Goal: Task Accomplishment & Management: Manage account settings

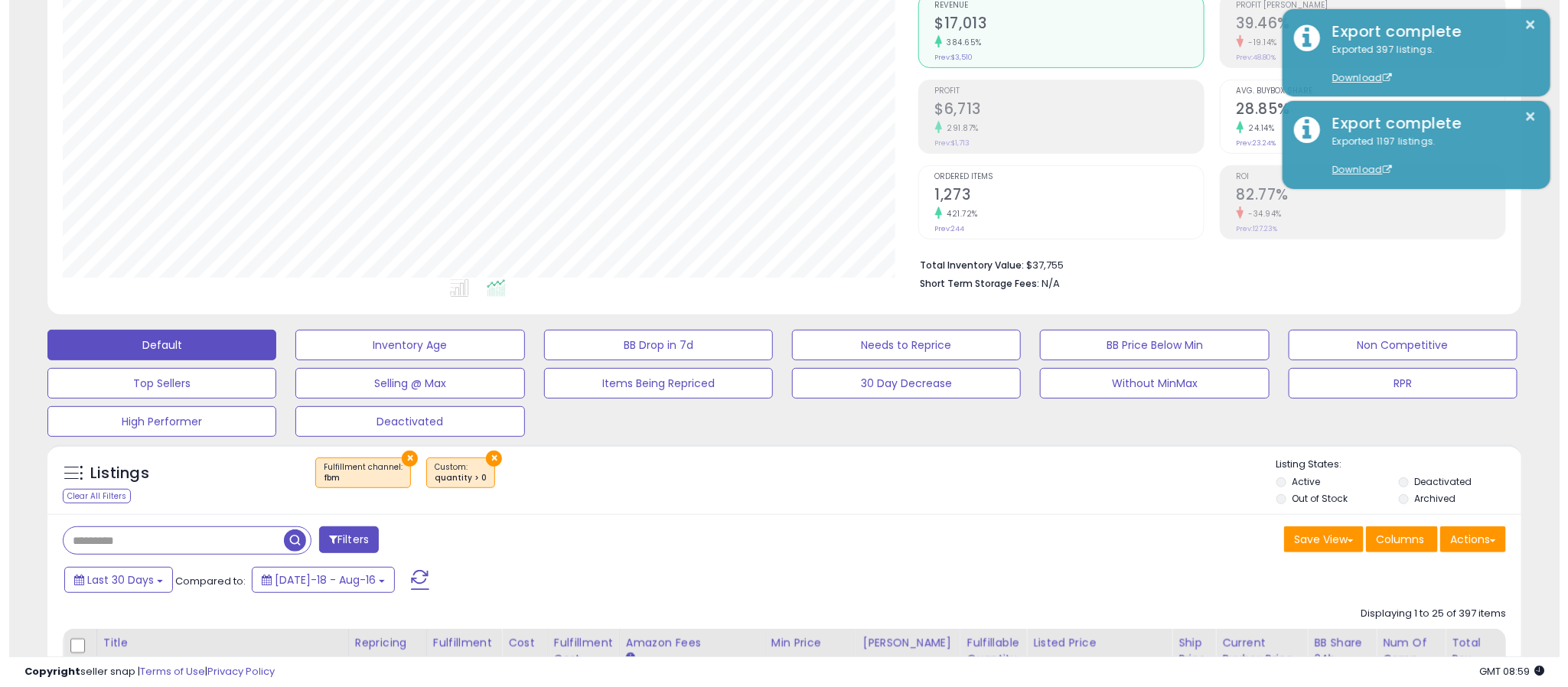
scroll to position [314, 856]
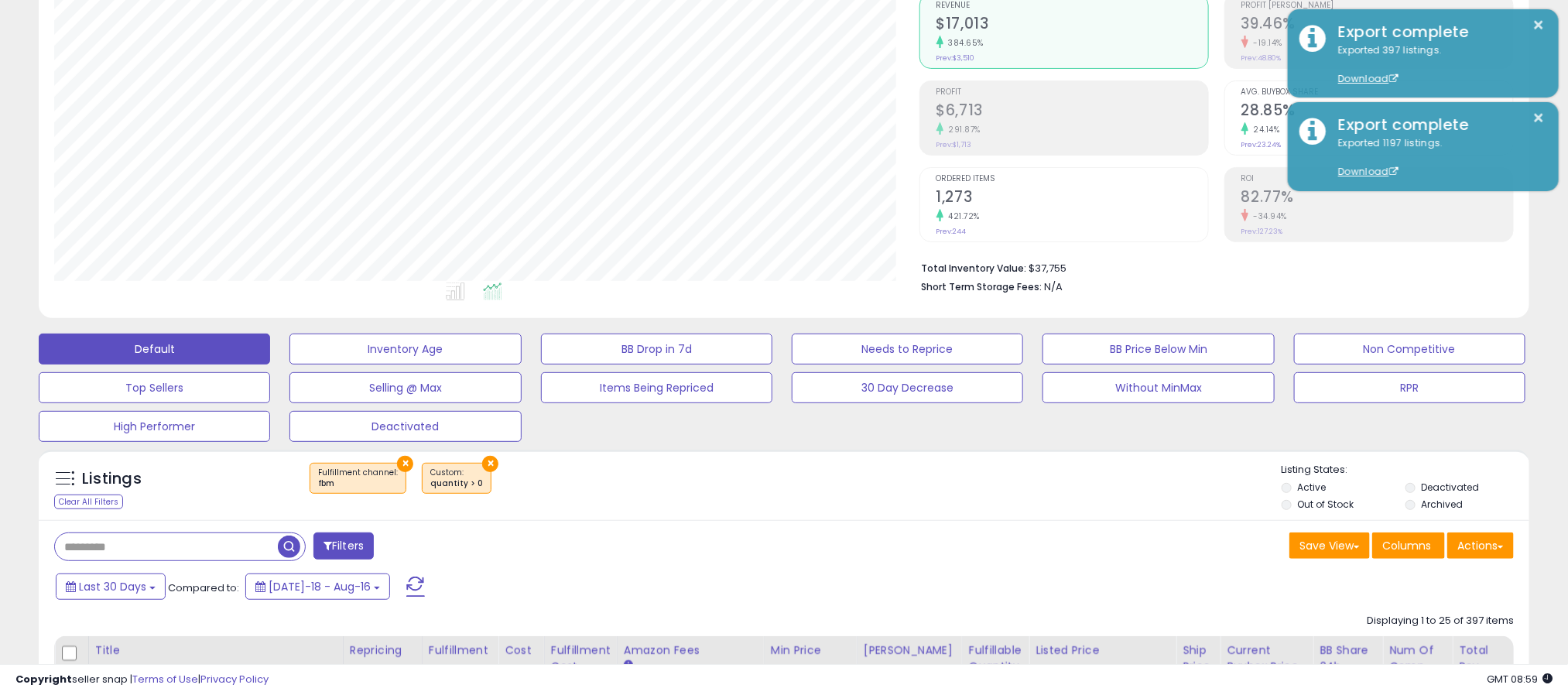
click at [404, 467] on button "×" at bounding box center [405, 464] width 16 height 16
click at [371, 460] on button "×" at bounding box center [378, 464] width 16 height 16
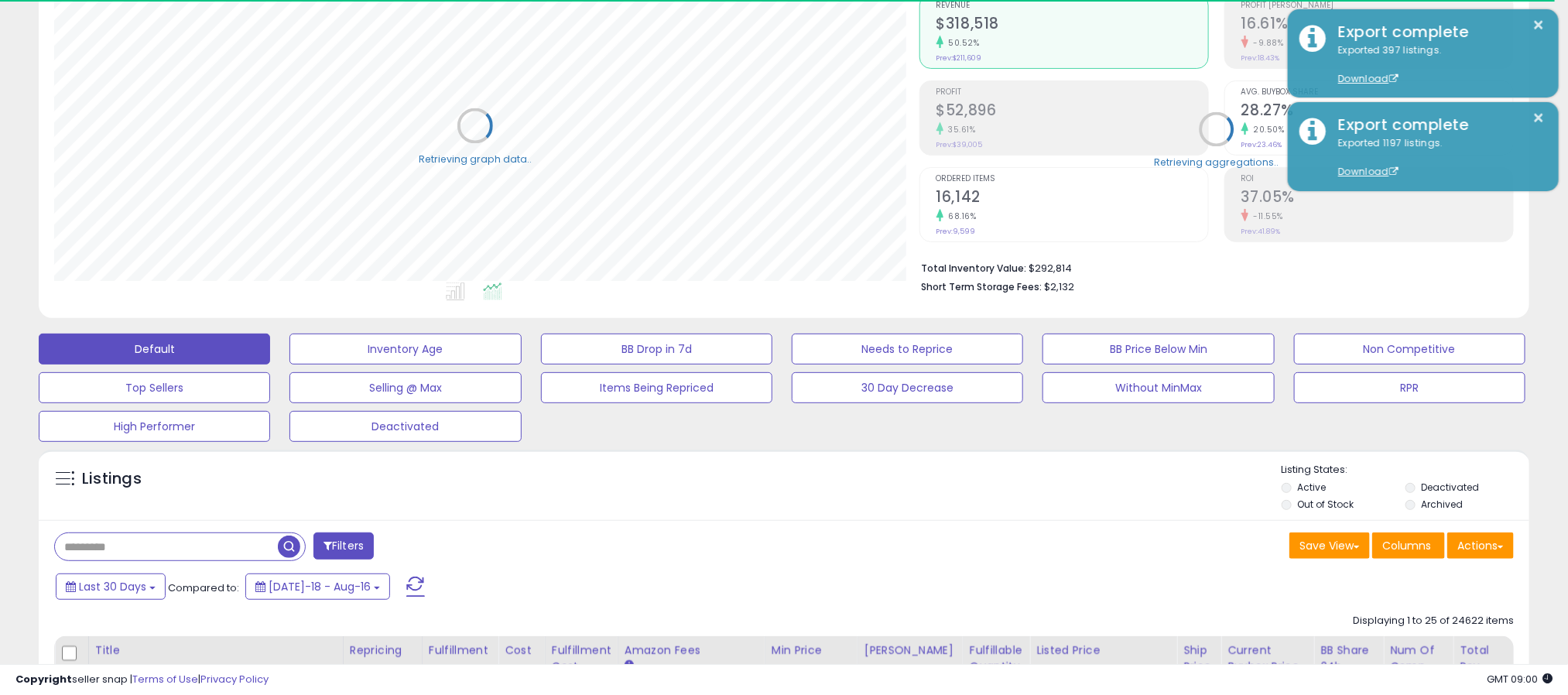
scroll to position [773852, 772906]
click at [96, 595] on span "Last 30 Days" at bounding box center [112, 587] width 67 height 15
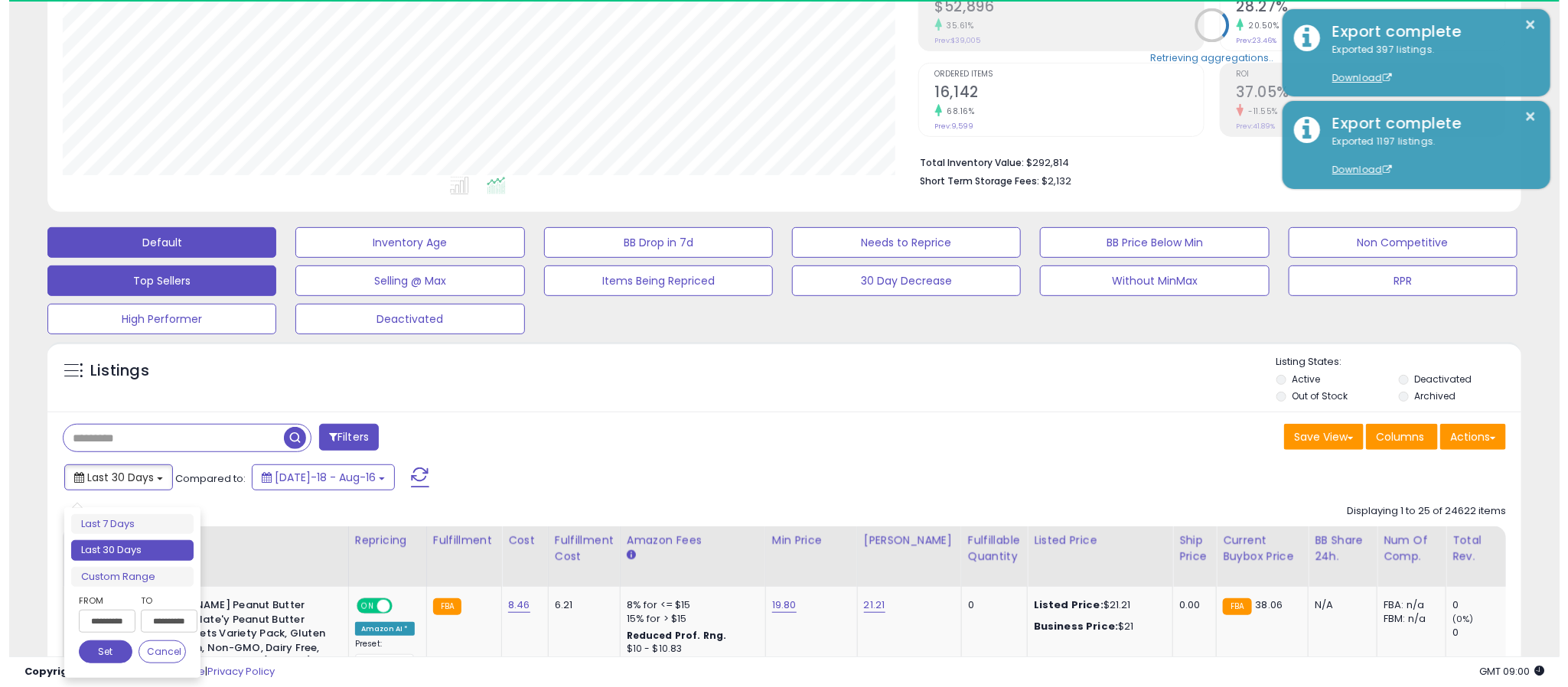
scroll to position [306, 0]
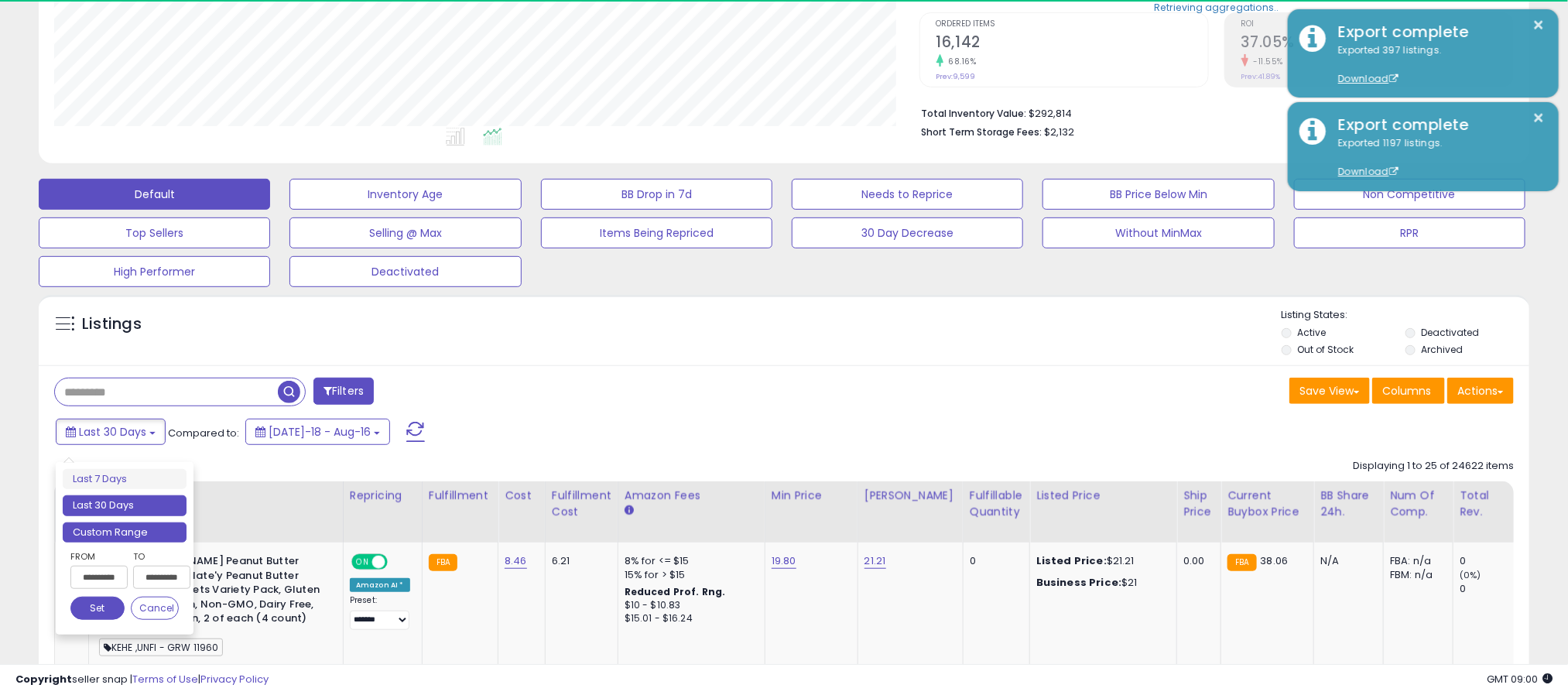
click at [134, 532] on li "Custom Range" at bounding box center [125, 533] width 124 height 21
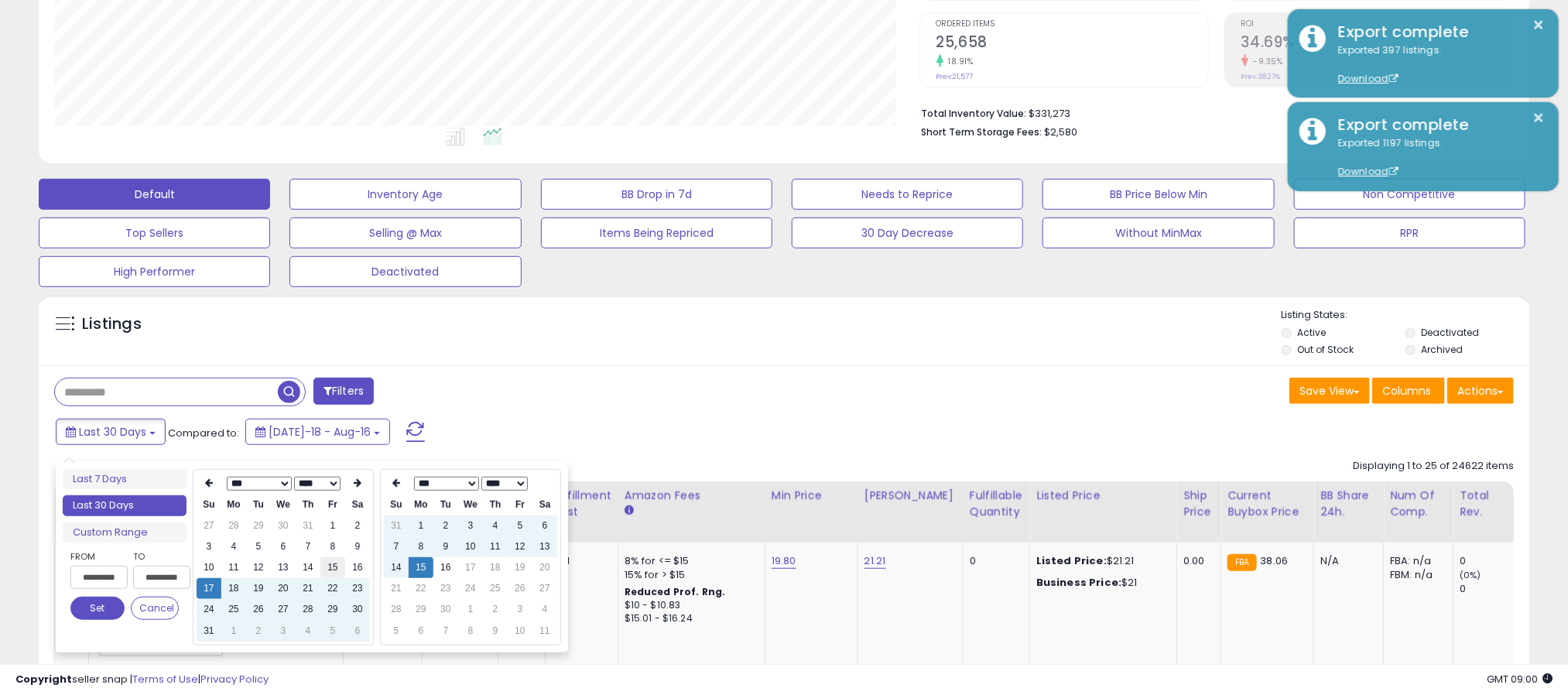
click at [336, 566] on td "15" at bounding box center [332, 568] width 25 height 21
type input "**********"
click at [93, 613] on button "Set" at bounding box center [97, 608] width 54 height 23
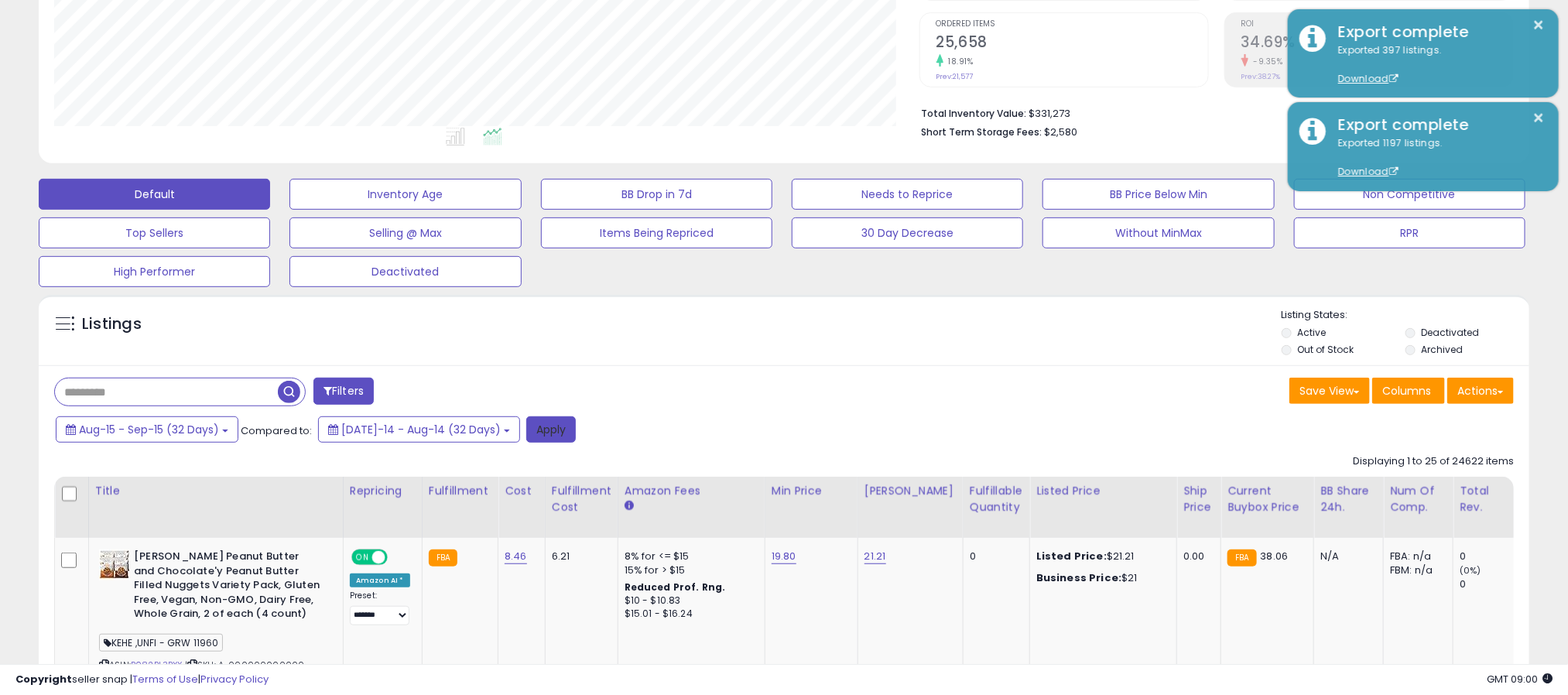
drag, startPoint x: 516, startPoint y: 434, endPoint x: 151, endPoint y: 438, distance: 365.0
click at [526, 434] on button "Apply" at bounding box center [551, 430] width 49 height 27
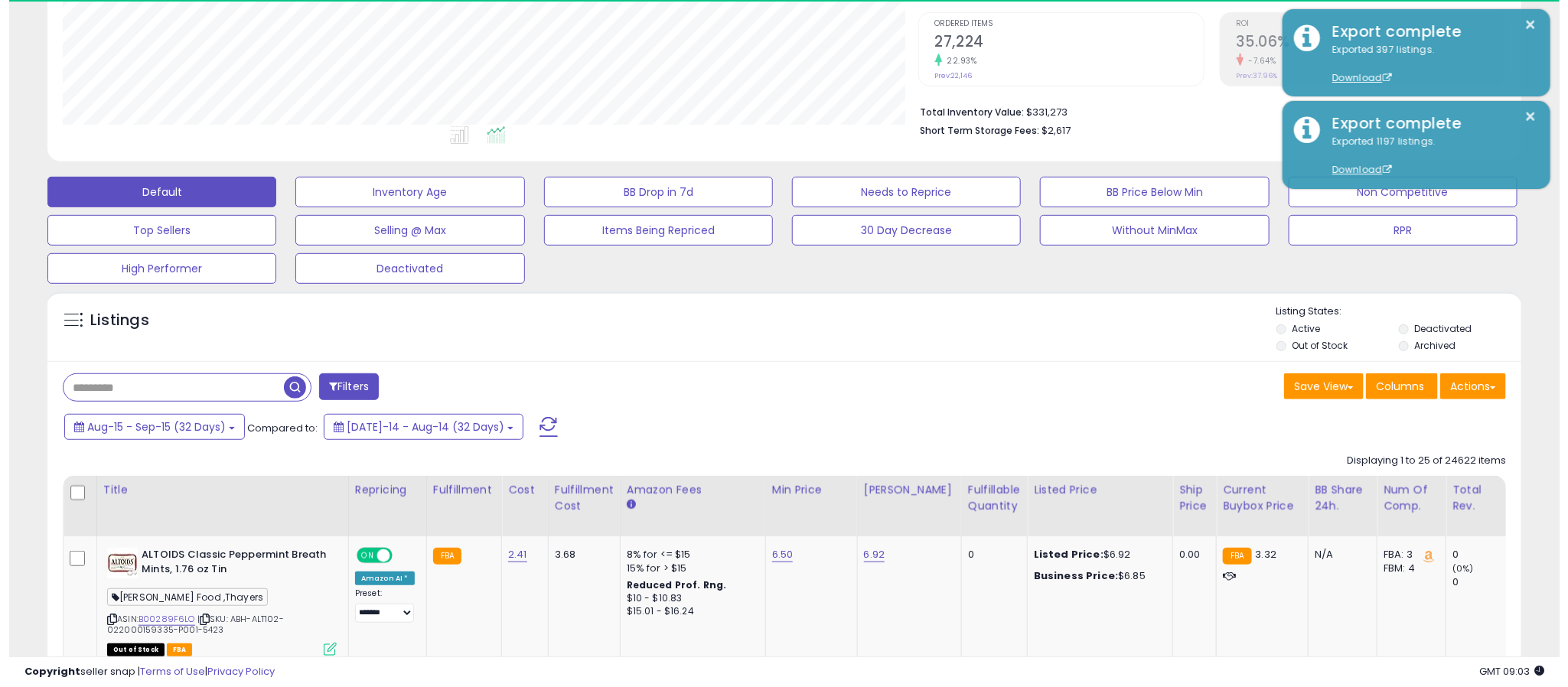
scroll to position [314, 856]
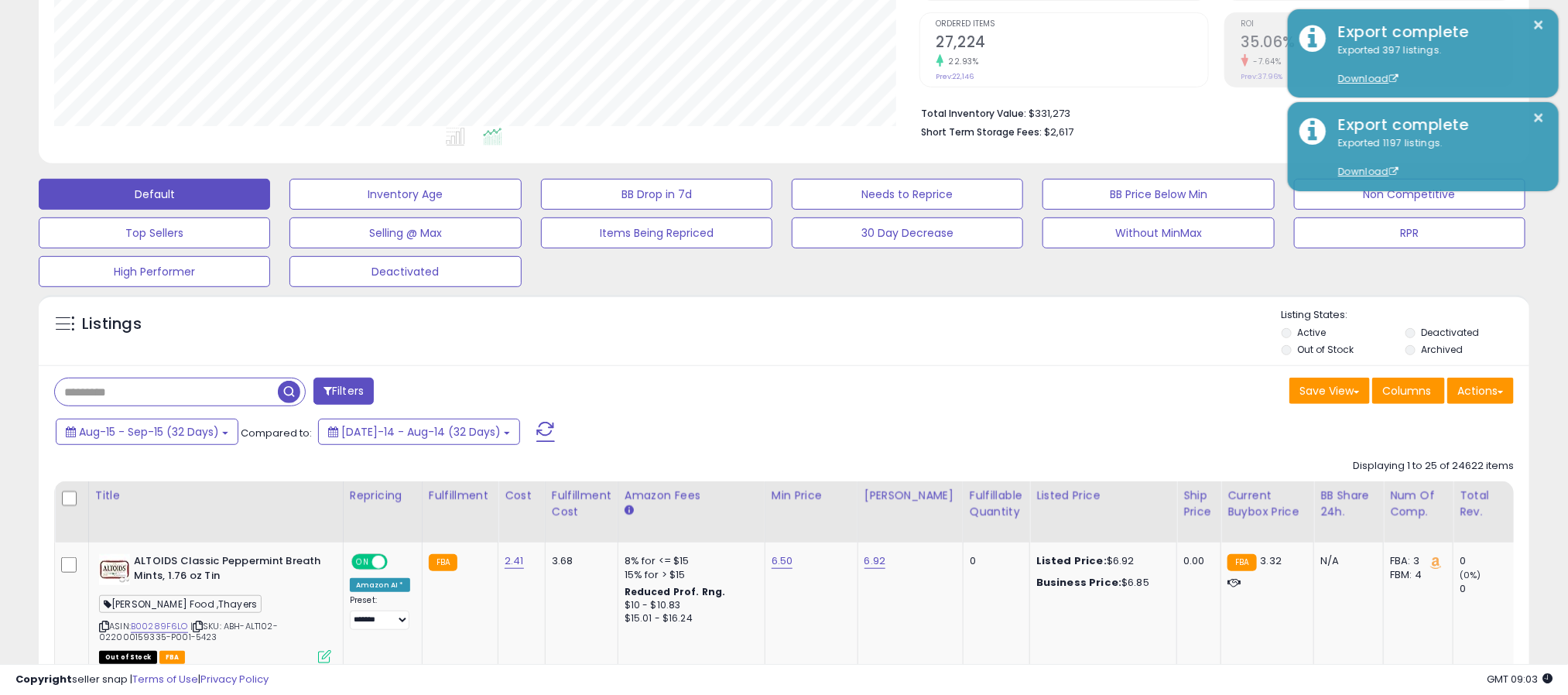
click at [339, 388] on button "Filters" at bounding box center [344, 391] width 61 height 27
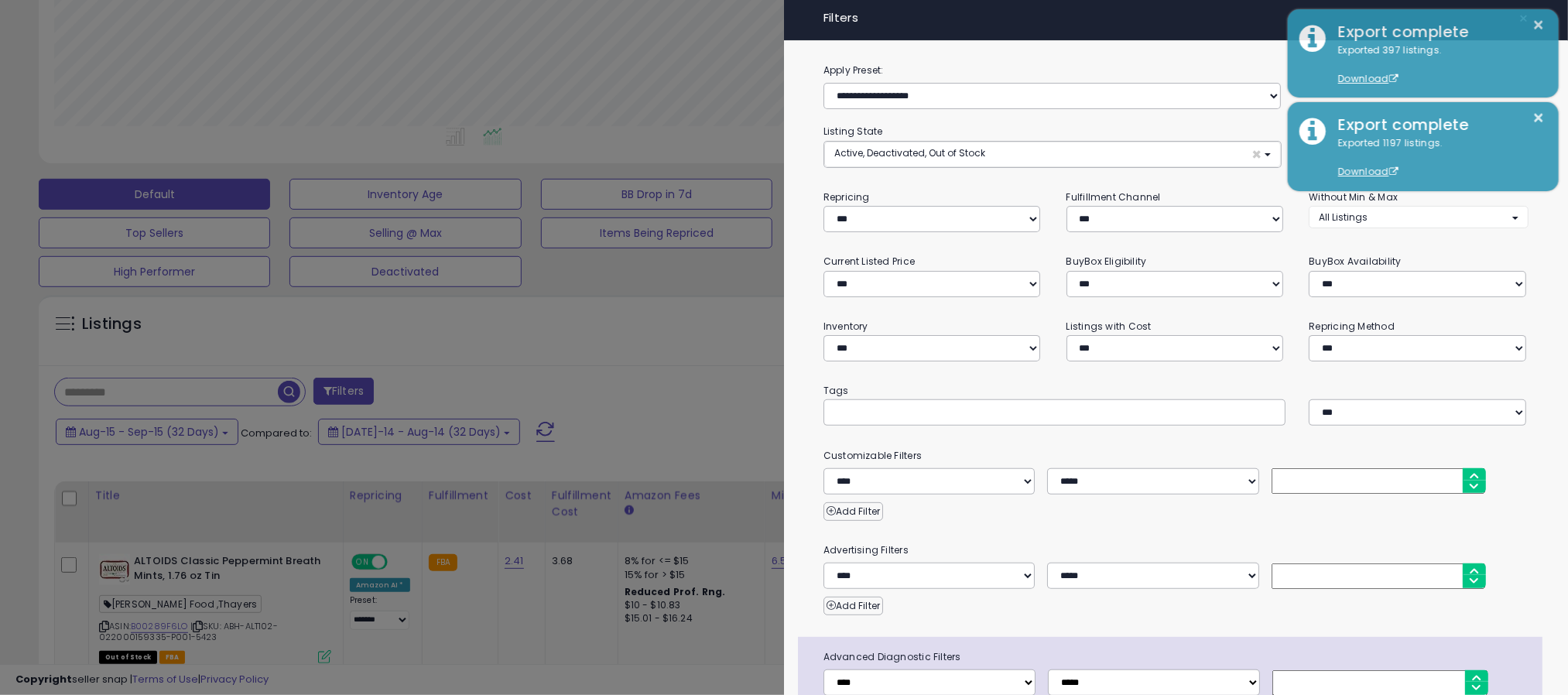
scroll to position [318, 875]
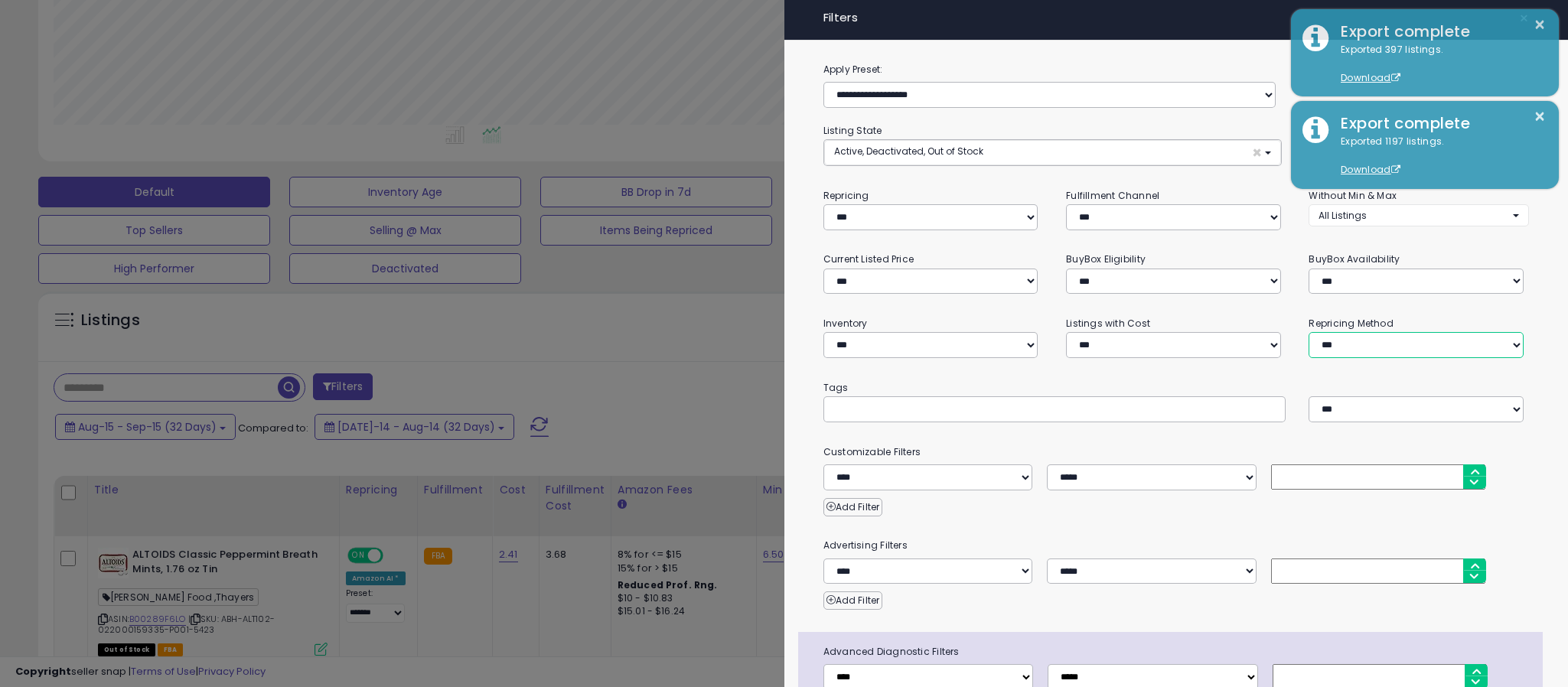
click at [1406, 332] on select "**********" at bounding box center [1415, 345] width 215 height 26
click at [1308, 332] on select "**********" at bounding box center [1415, 345] width 215 height 26
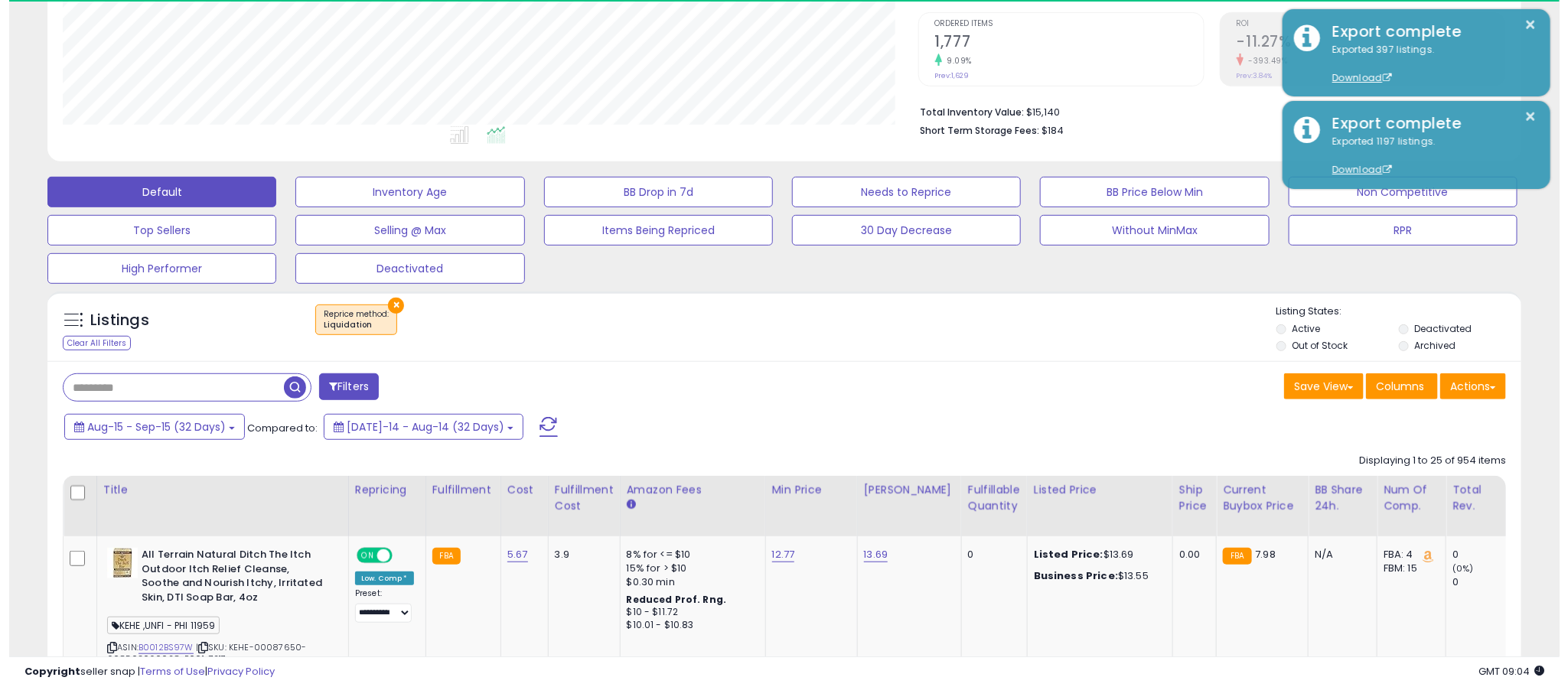
scroll to position [314, 856]
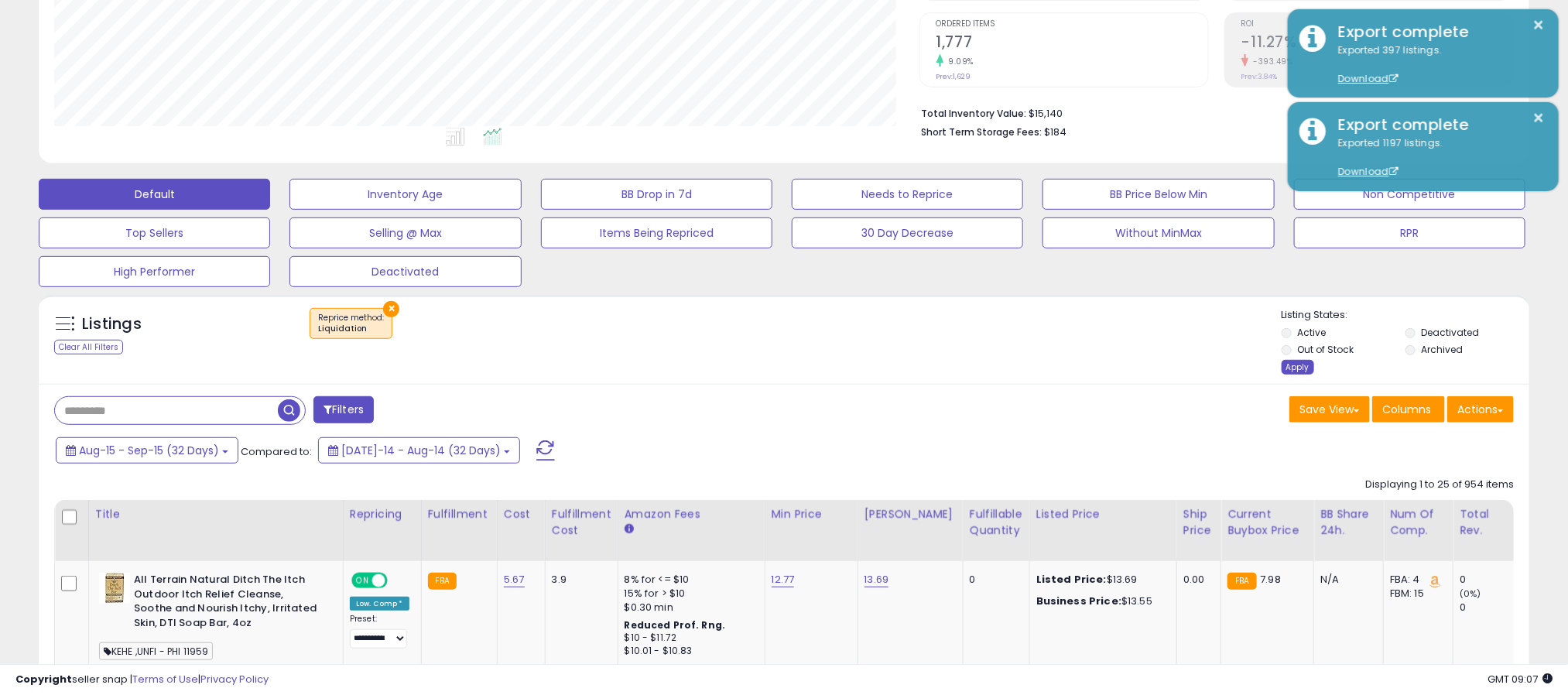
click at [1296, 365] on div "Apply" at bounding box center [1298, 367] width 32 height 15
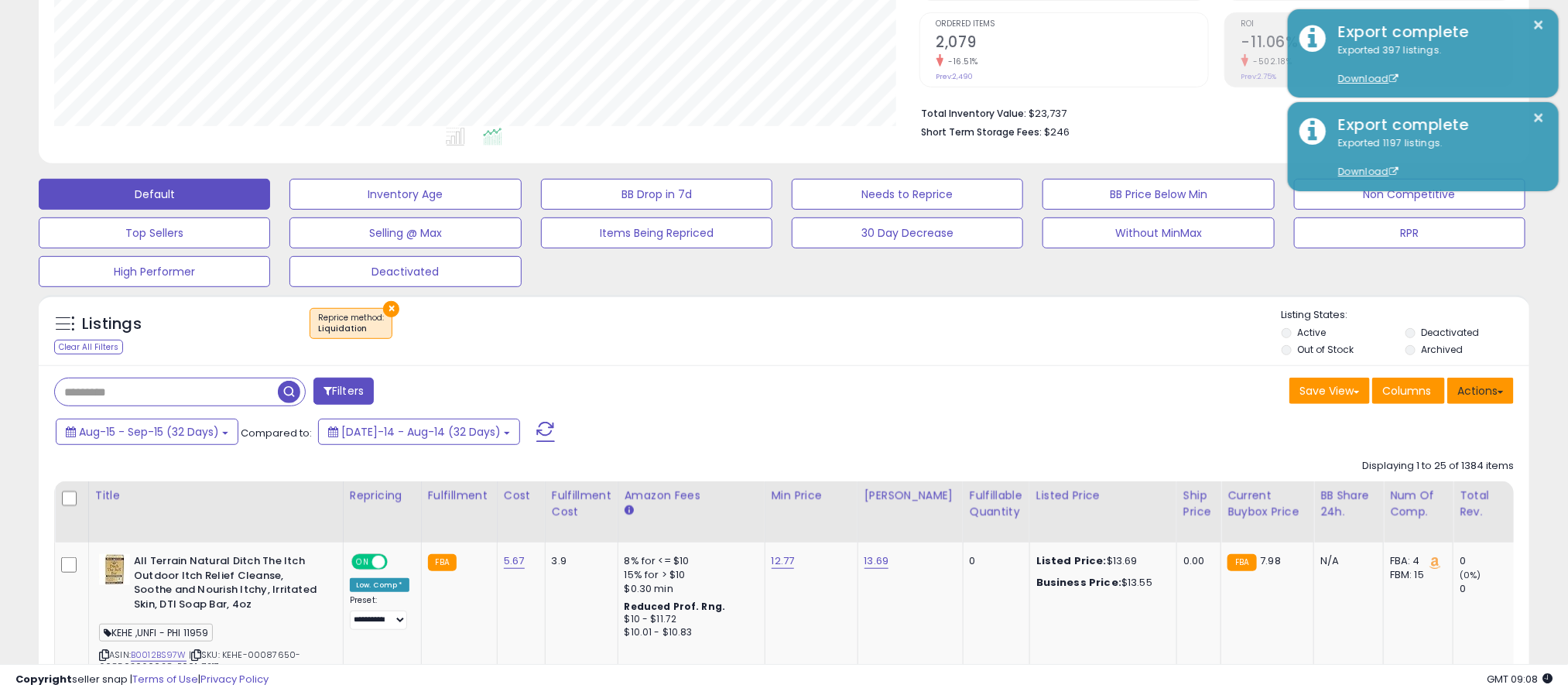
click at [1481, 396] on button "Actions" at bounding box center [1480, 391] width 66 height 27
click at [1422, 494] on link "Export All Columns" at bounding box center [1418, 489] width 170 height 24
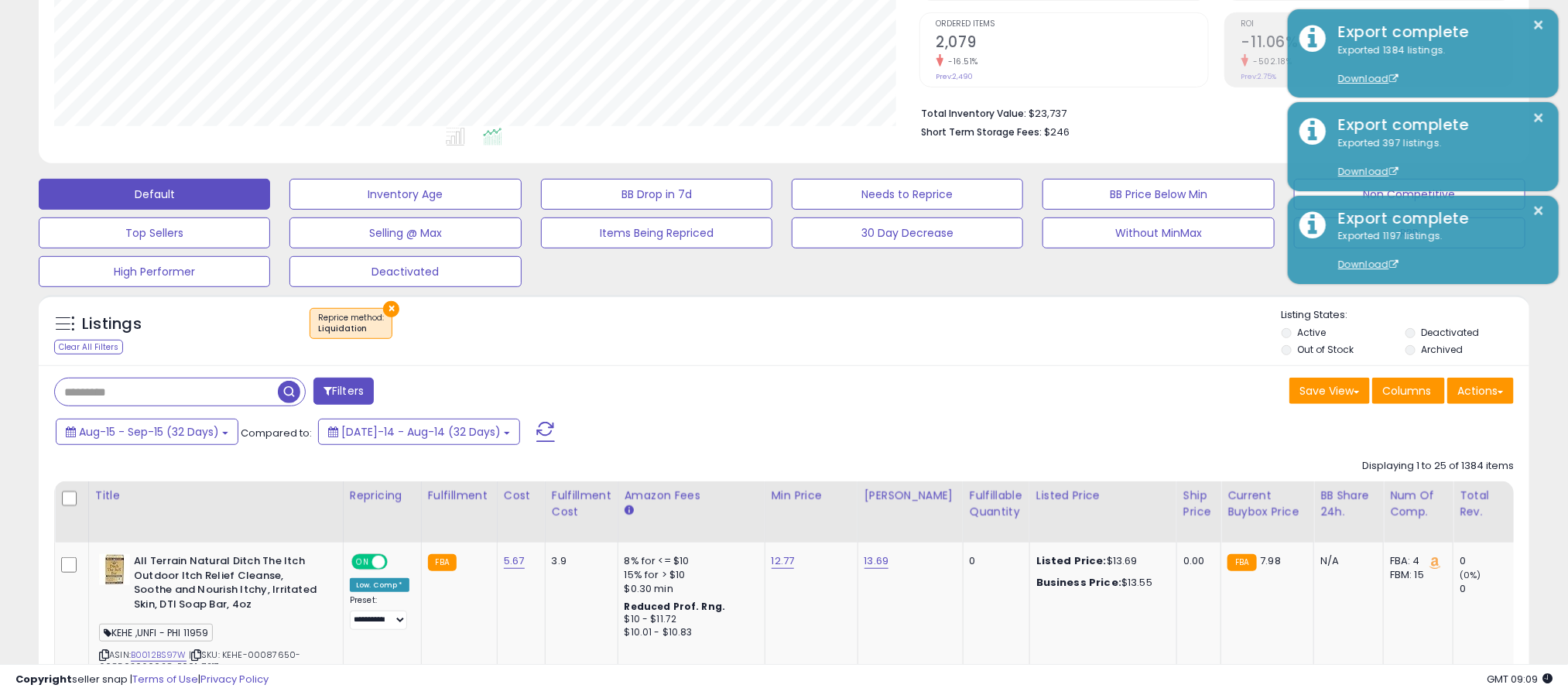
click at [388, 309] on button "×" at bounding box center [391, 309] width 16 height 16
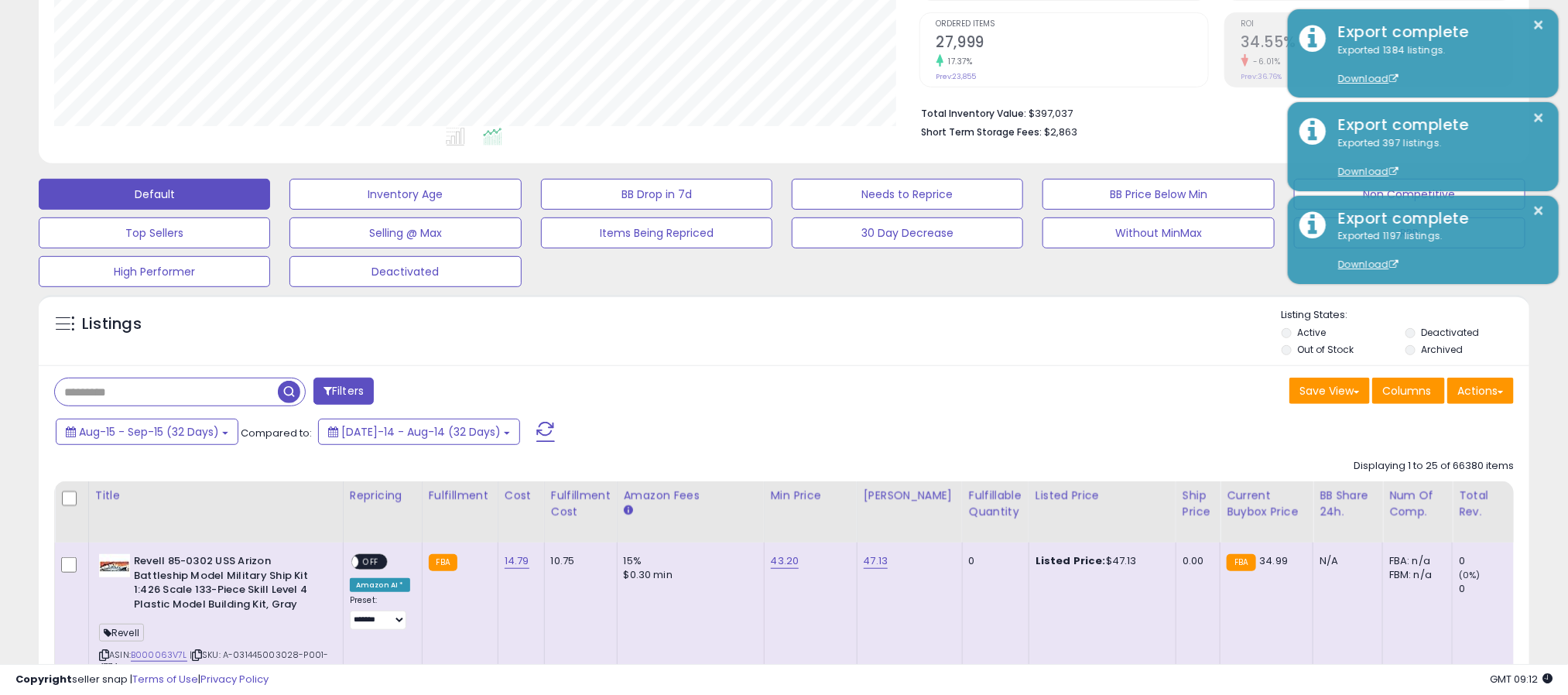
click at [369, 388] on button "Filters" at bounding box center [344, 391] width 61 height 27
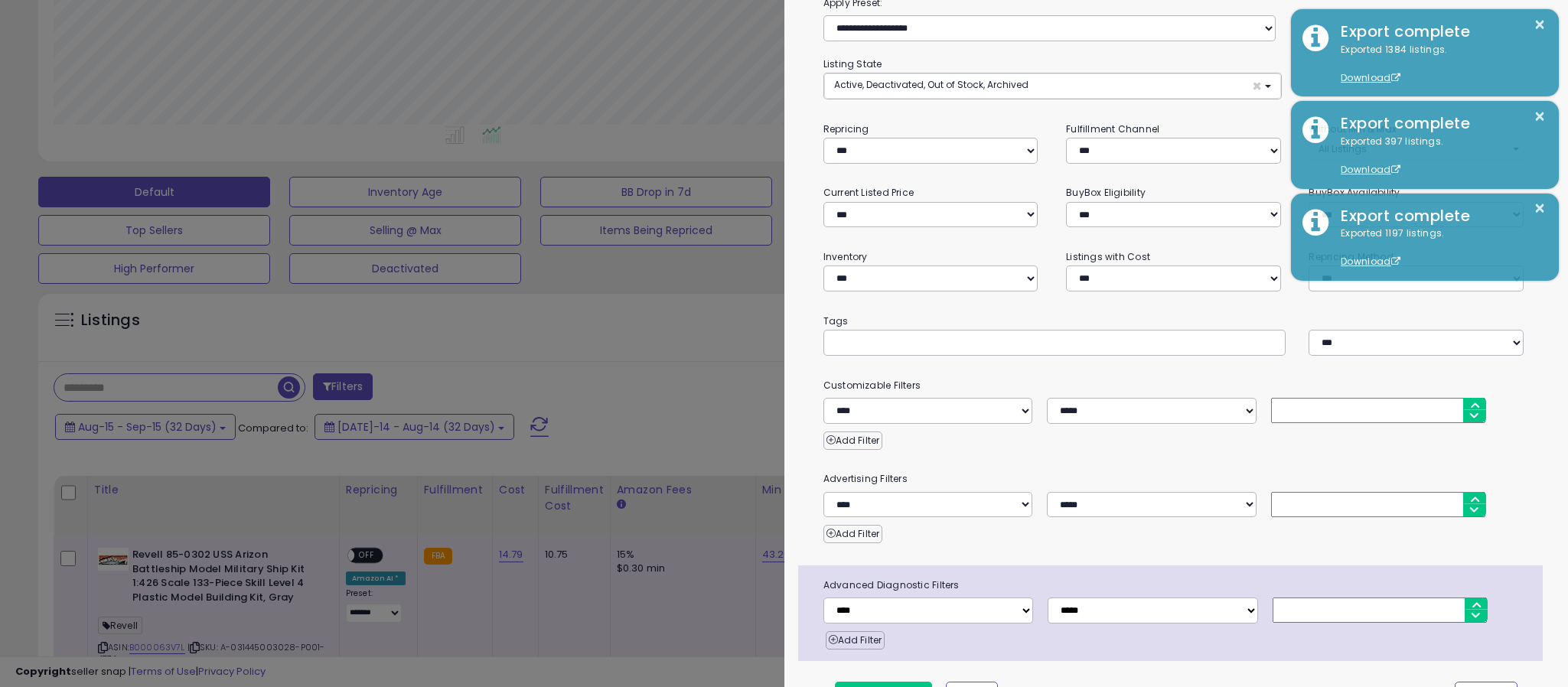
scroll to position [0, 0]
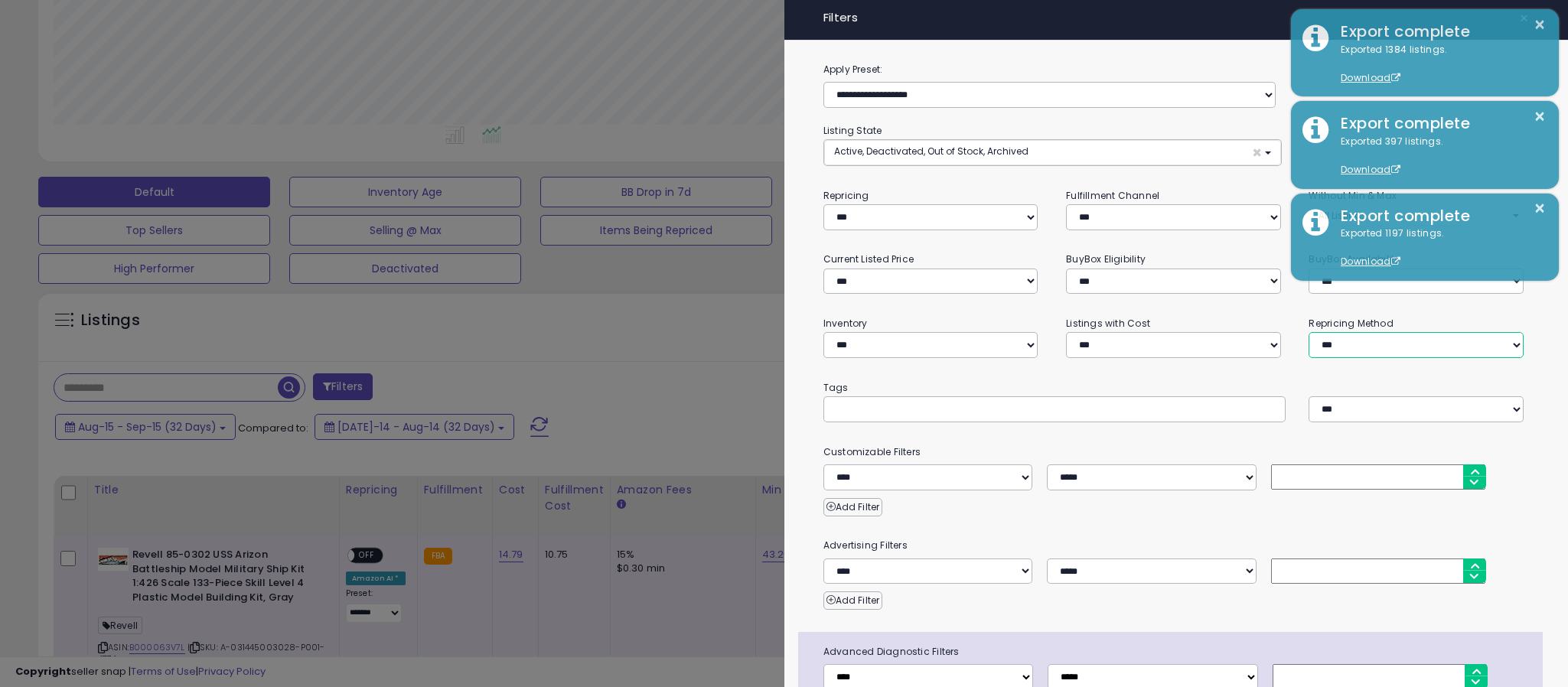
click at [1339, 341] on select "**********" at bounding box center [1415, 345] width 215 height 26
select select "****"
click at [1308, 332] on select "**********" at bounding box center [1415, 345] width 215 height 26
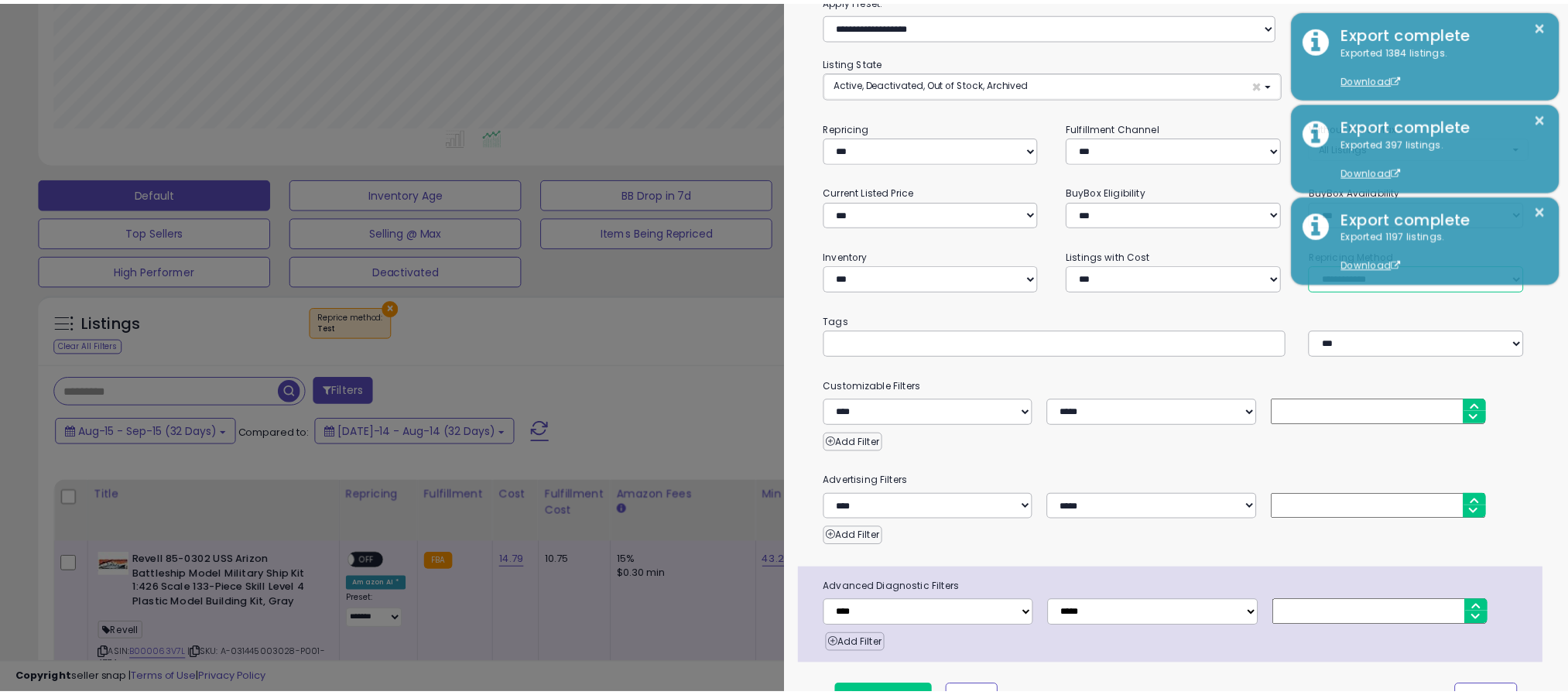
scroll to position [110, 0]
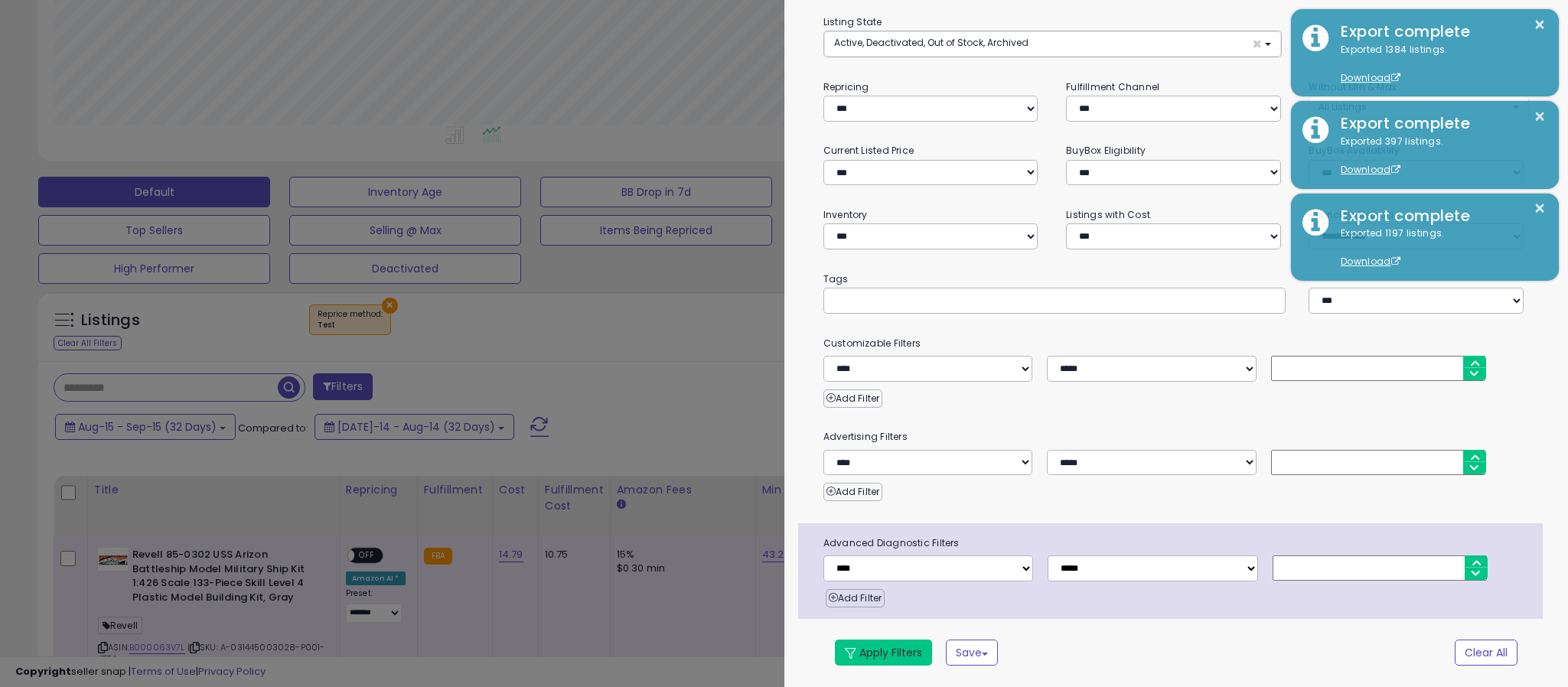
click at [907, 657] on button "Apply Filters" at bounding box center [884, 653] width 98 height 26
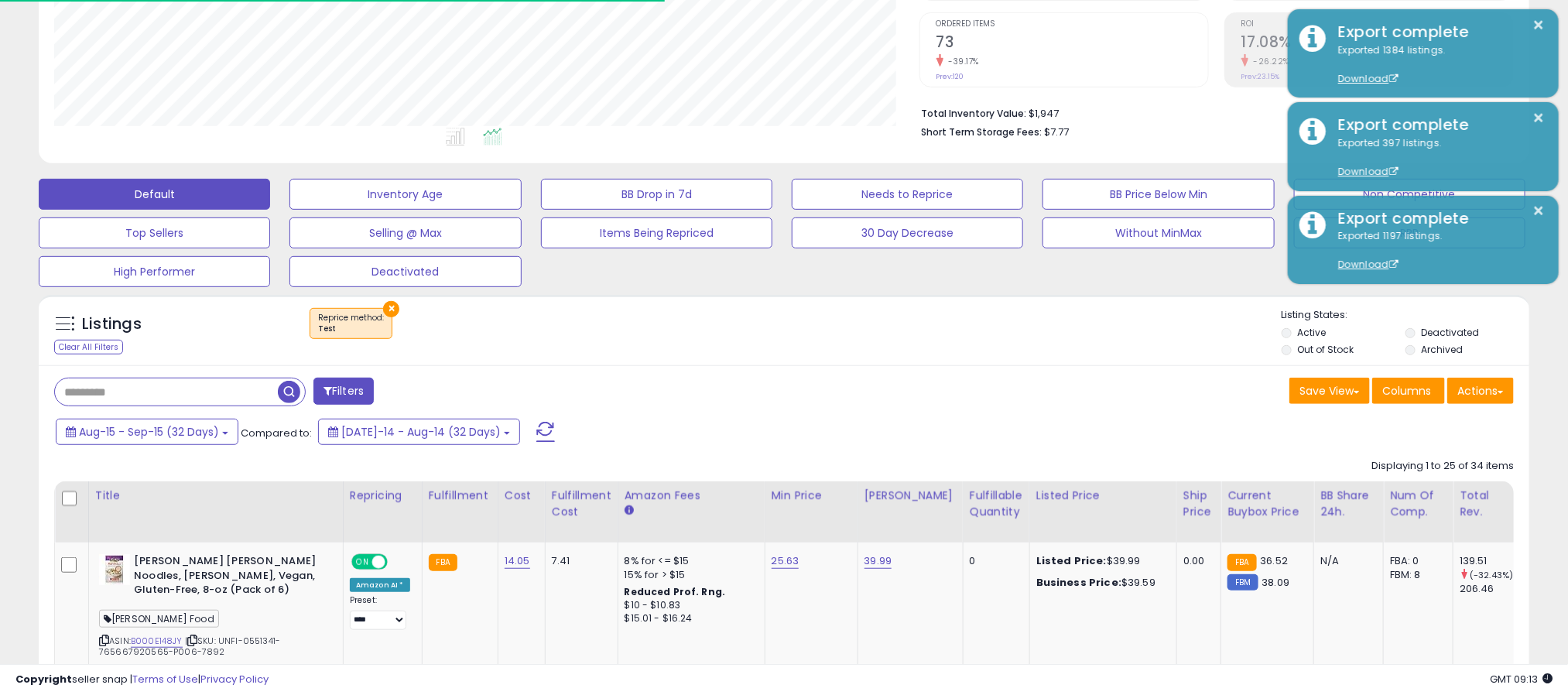
scroll to position [318, 866]
click at [1486, 404] on button "Actions" at bounding box center [1480, 391] width 66 height 27
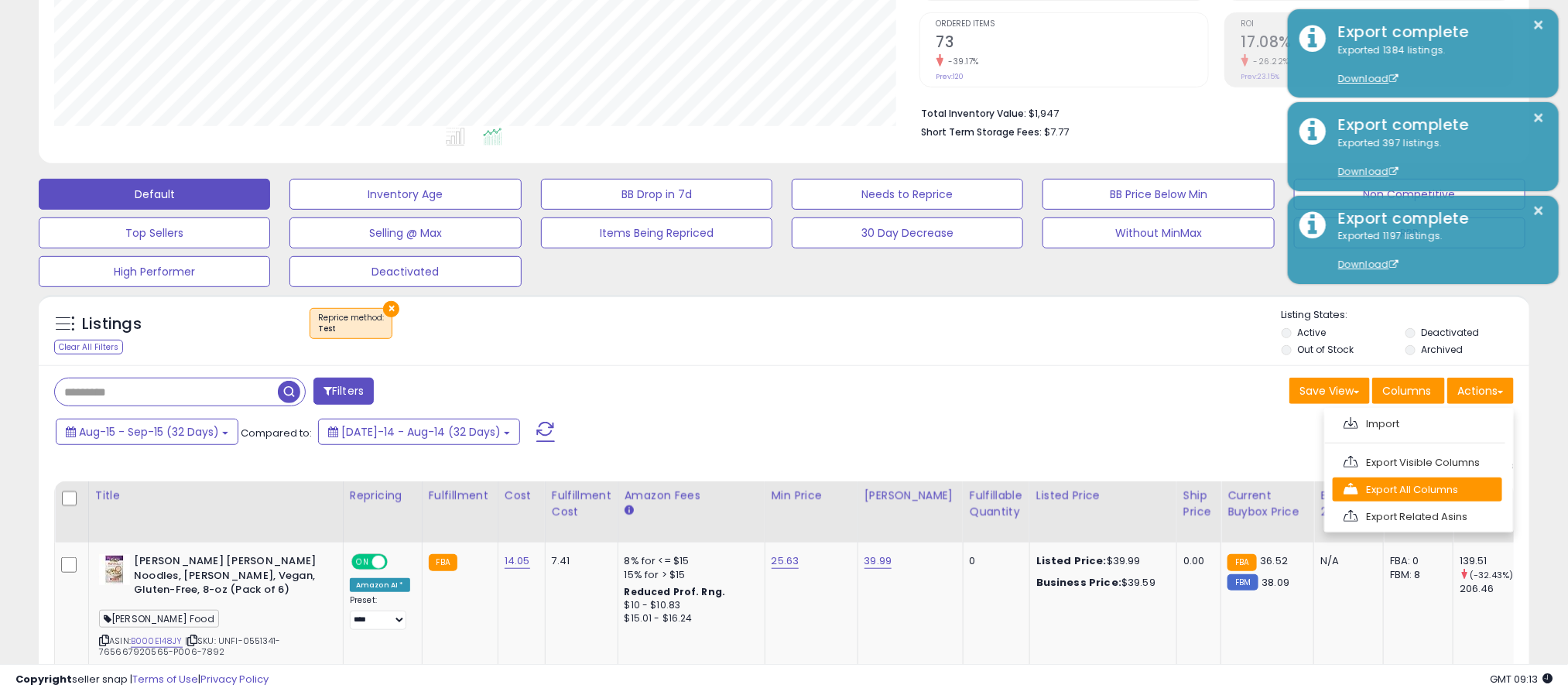
click at [1412, 499] on link "Export All Columns" at bounding box center [1418, 489] width 170 height 24
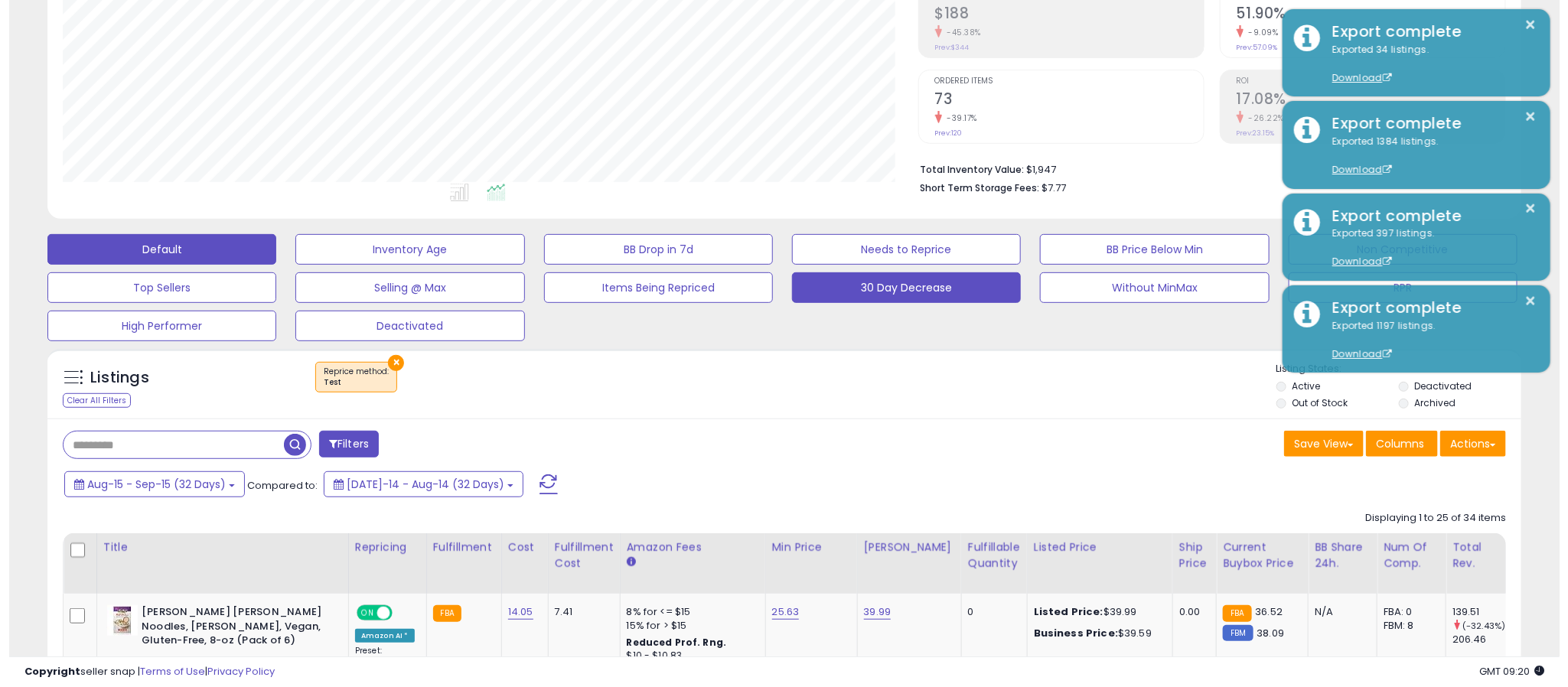
scroll to position [152, 0]
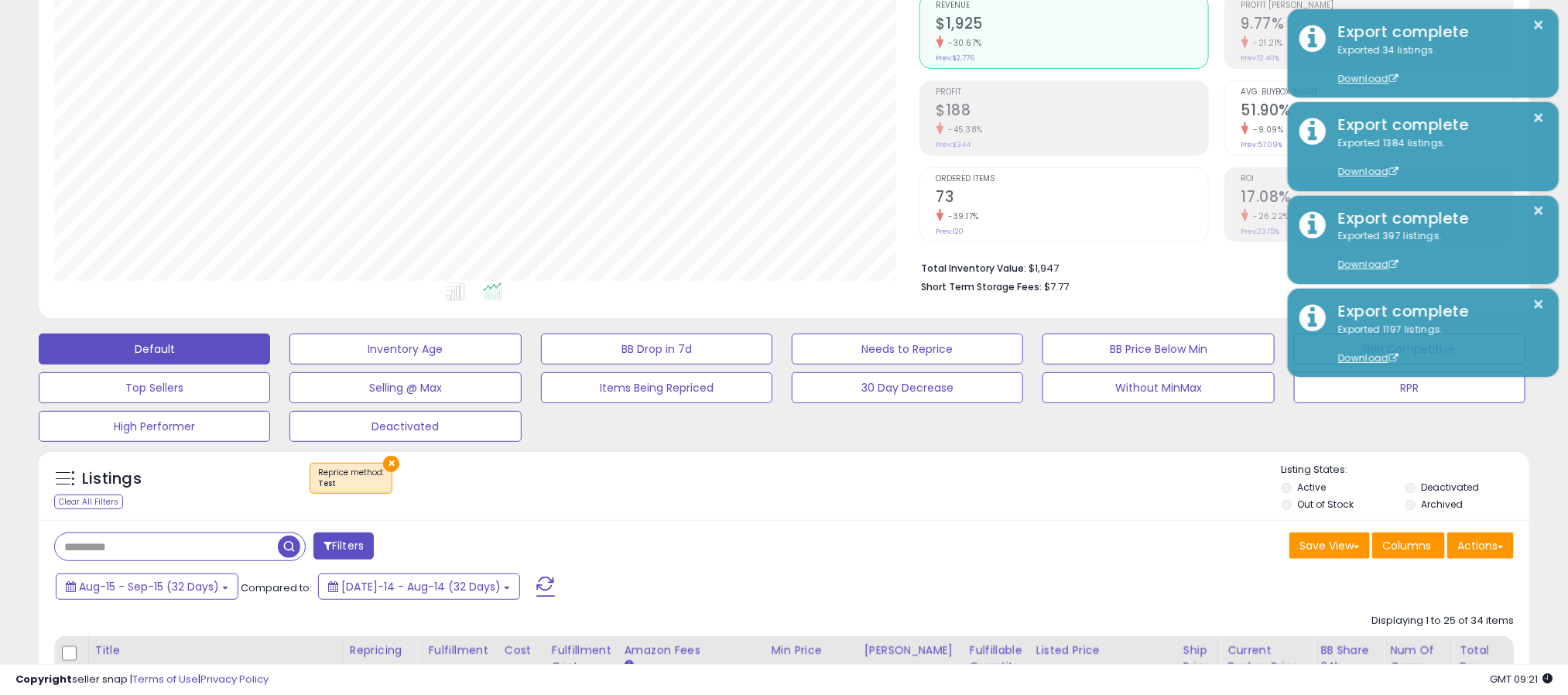
click at [391, 462] on button "×" at bounding box center [391, 464] width 16 height 16
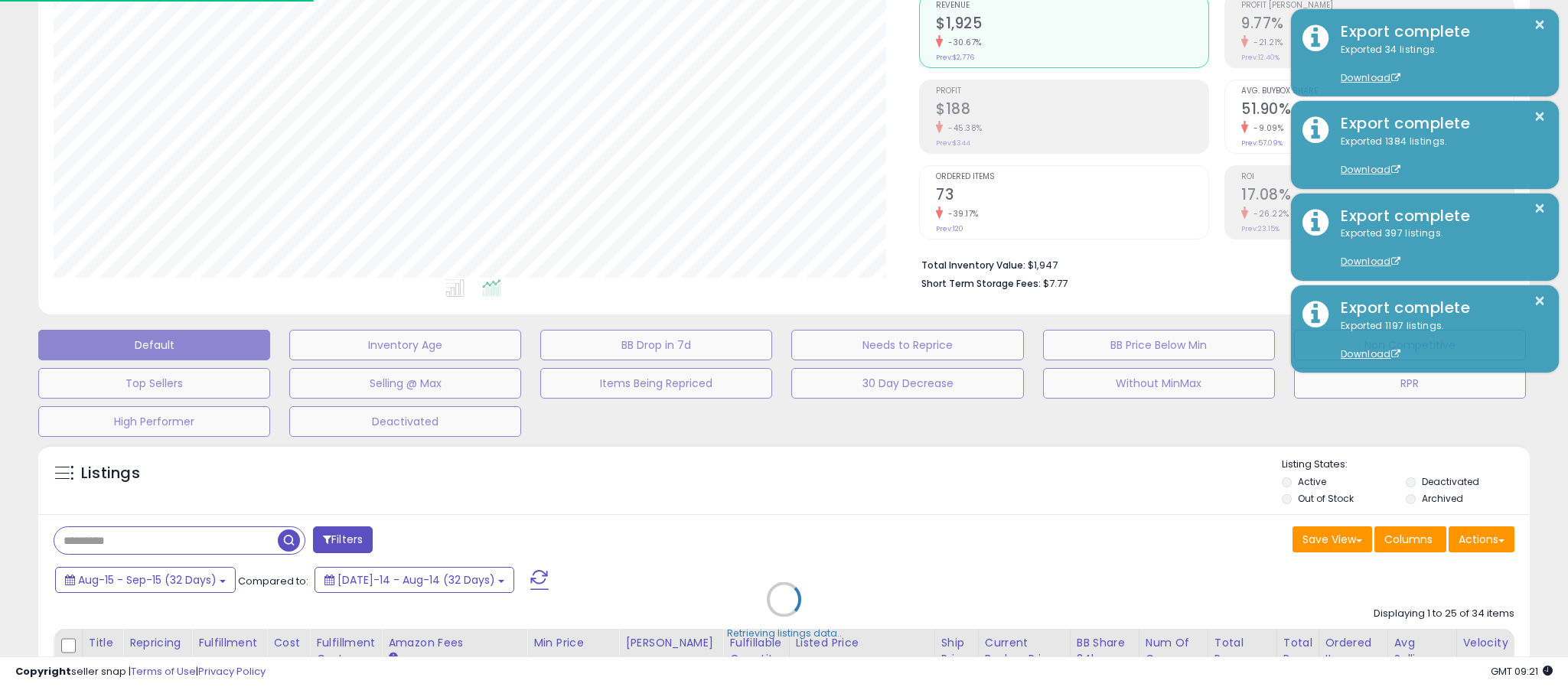
scroll to position [314, 865]
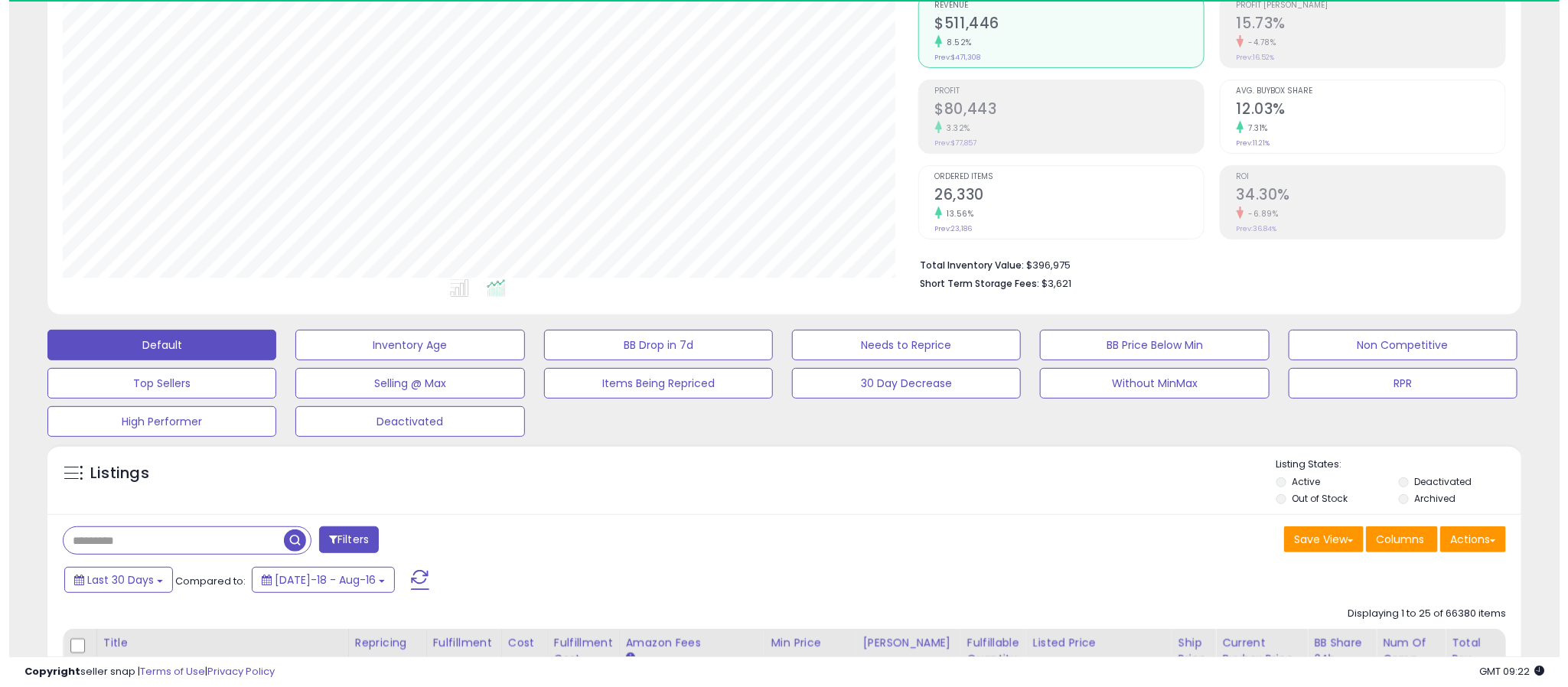
scroll to position [314, 856]
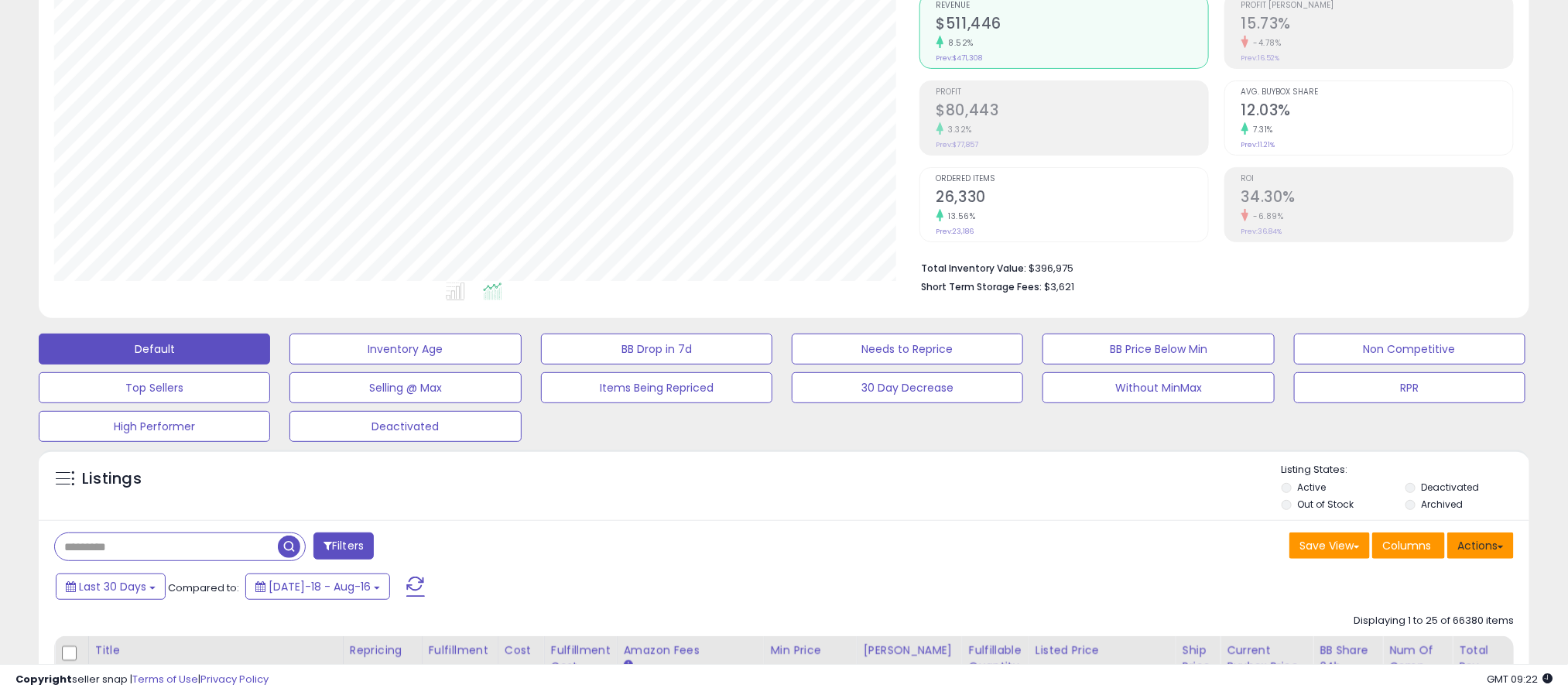
click at [1494, 540] on button "Actions" at bounding box center [1480, 545] width 66 height 27
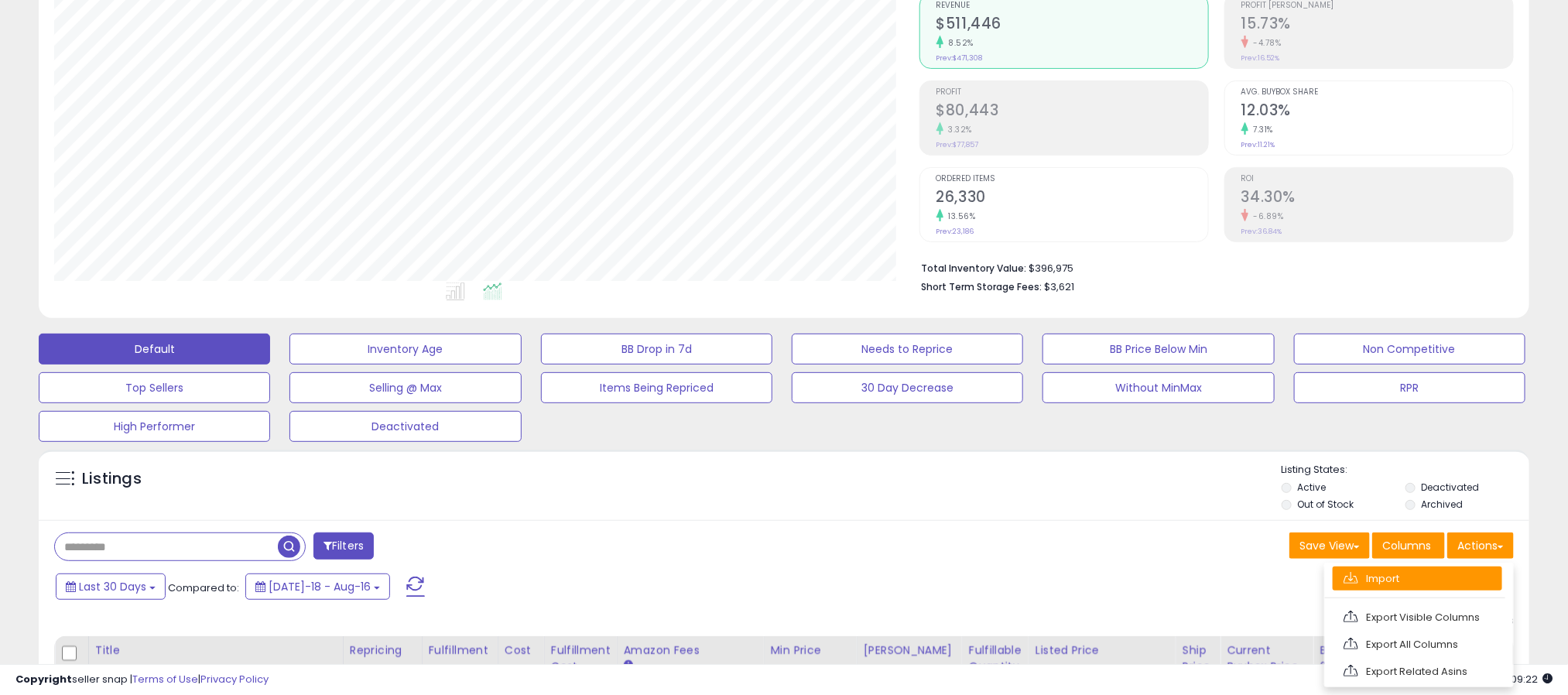
click at [1411, 579] on link "Import" at bounding box center [1418, 578] width 170 height 24
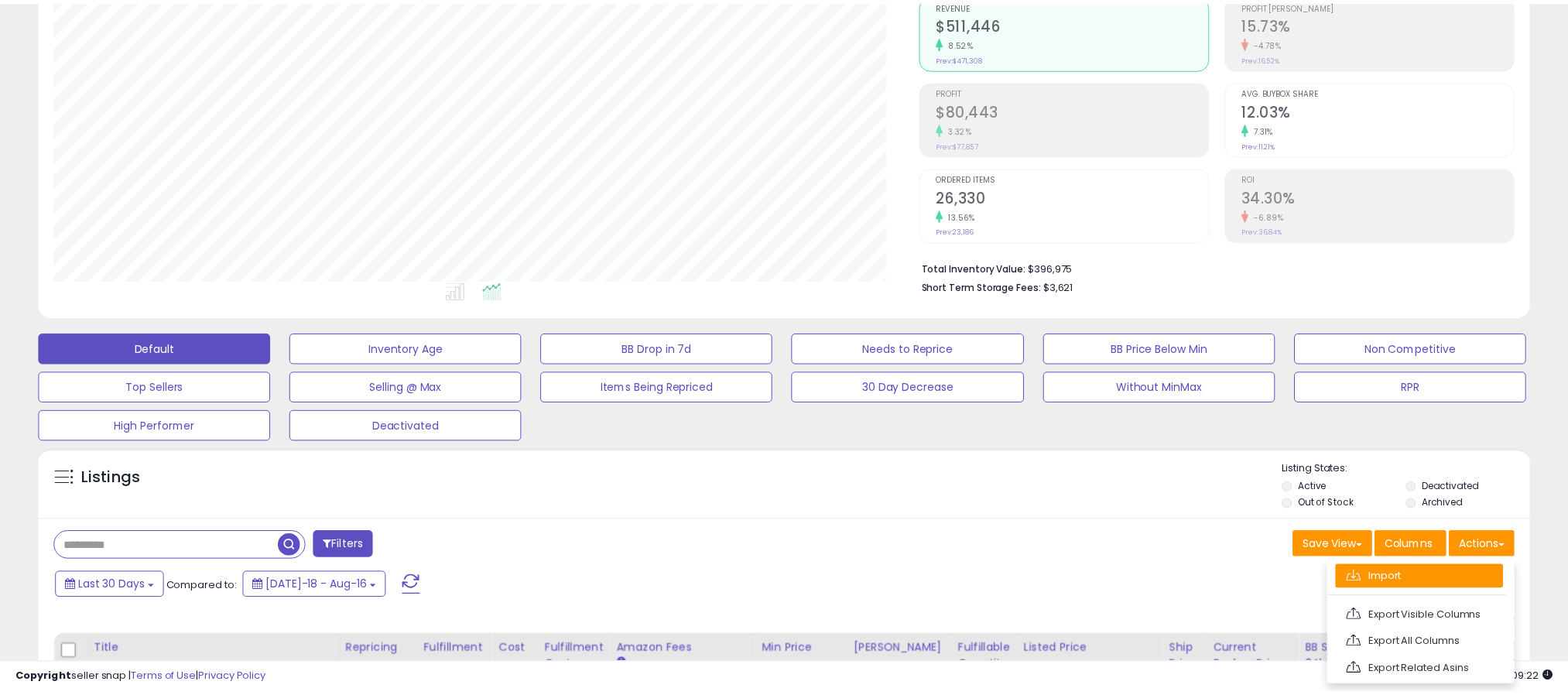
scroll to position [318, 875]
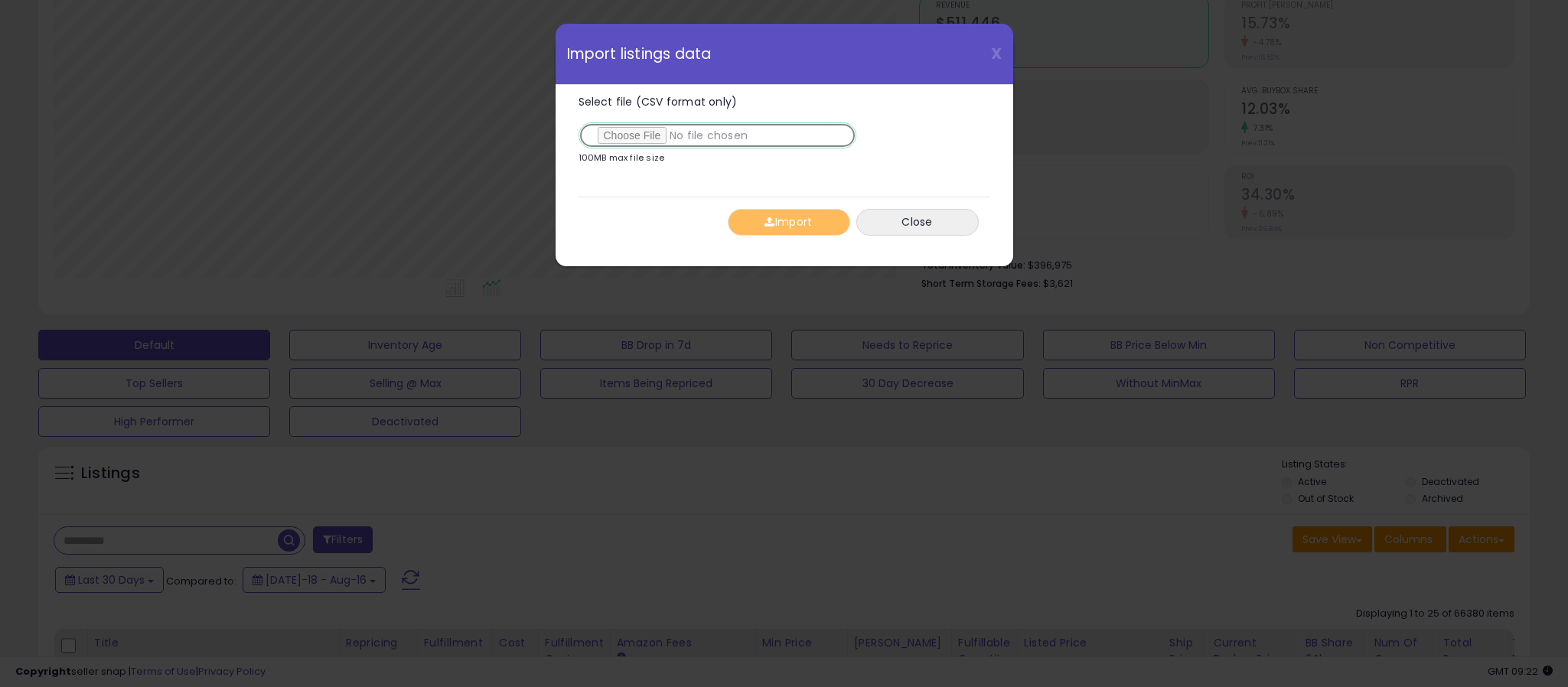
click at [624, 141] on input "Select file (CSV format only)" at bounding box center [716, 135] width 277 height 26
type input "**********"
click at [800, 221] on button "Import" at bounding box center [788, 222] width 122 height 26
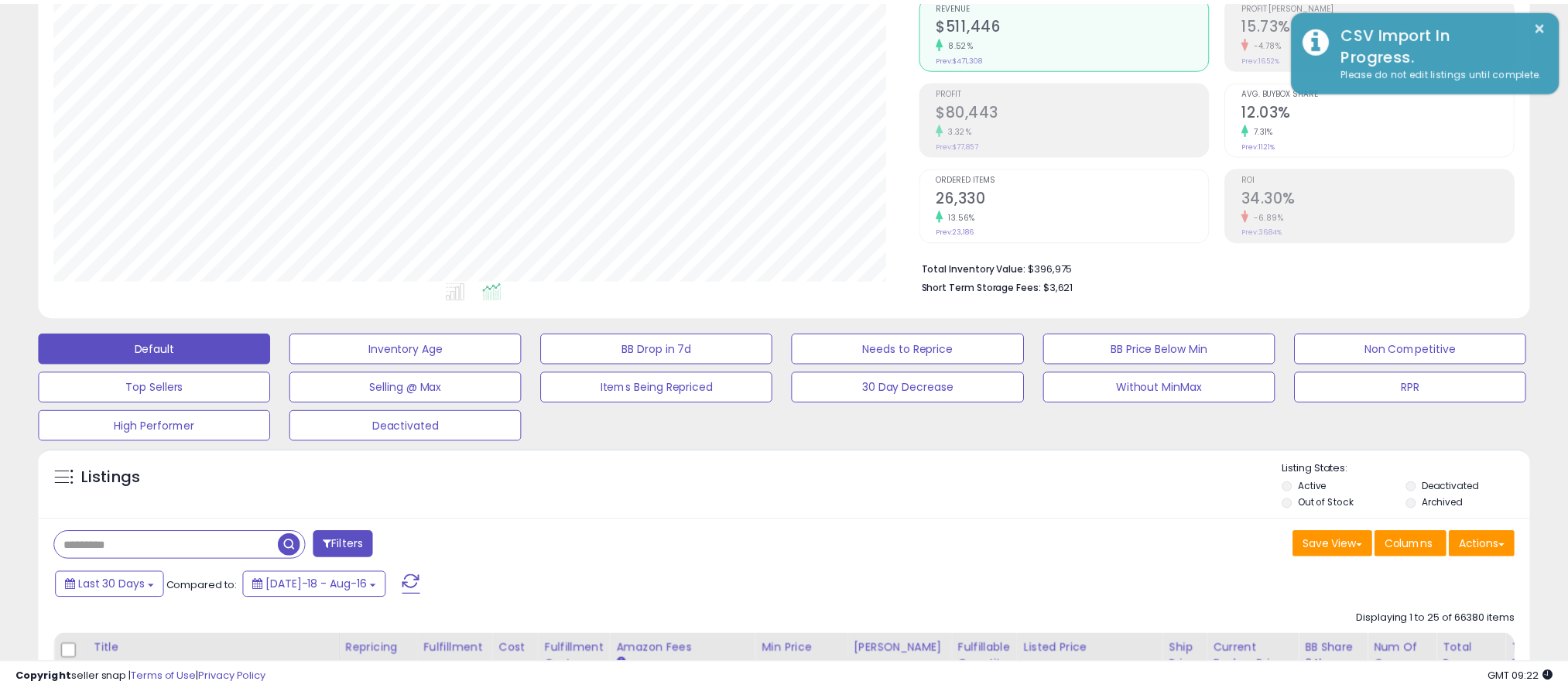
scroll to position [773852, 772906]
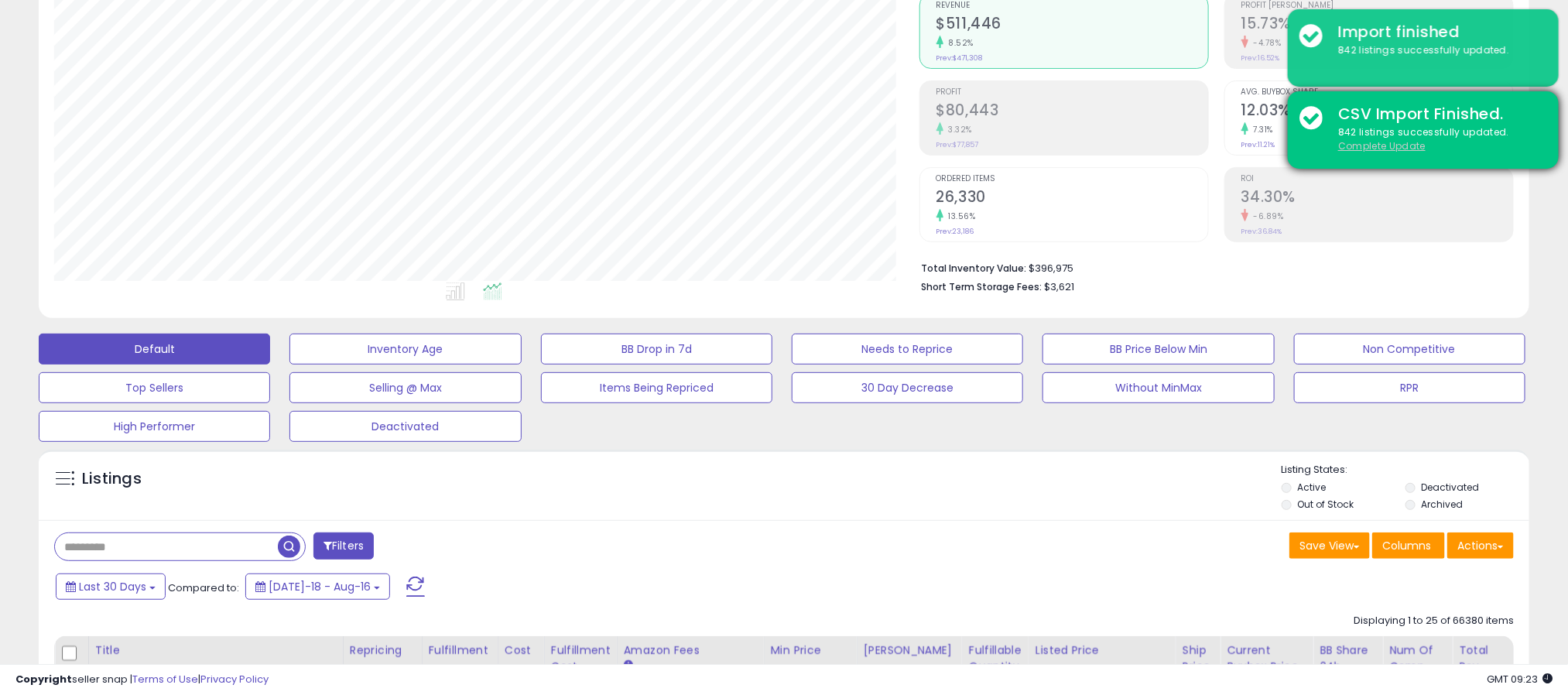
click at [1402, 150] on div "842 listings successfully updated. Complete Update" at bounding box center [1436, 139] width 221 height 28
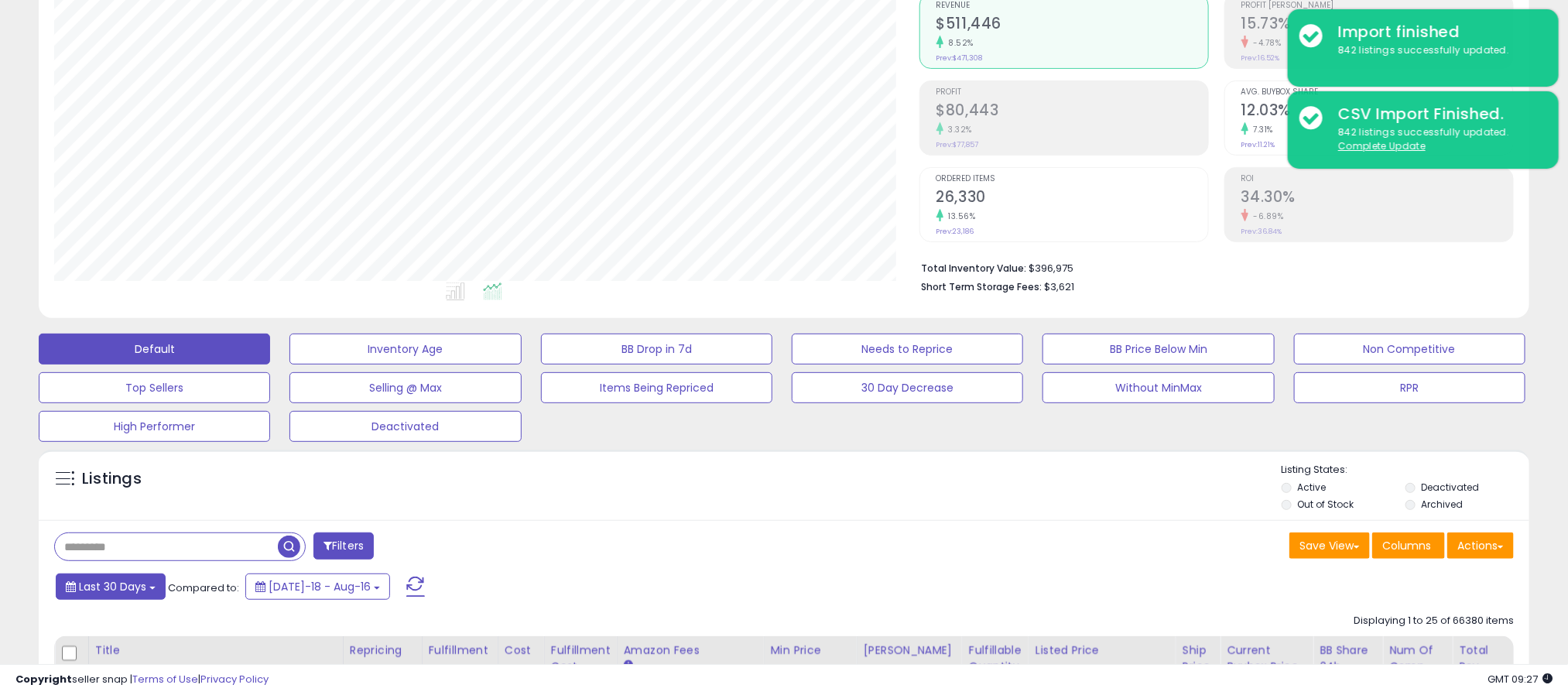
click at [130, 595] on span "Last 30 Days" at bounding box center [112, 587] width 67 height 15
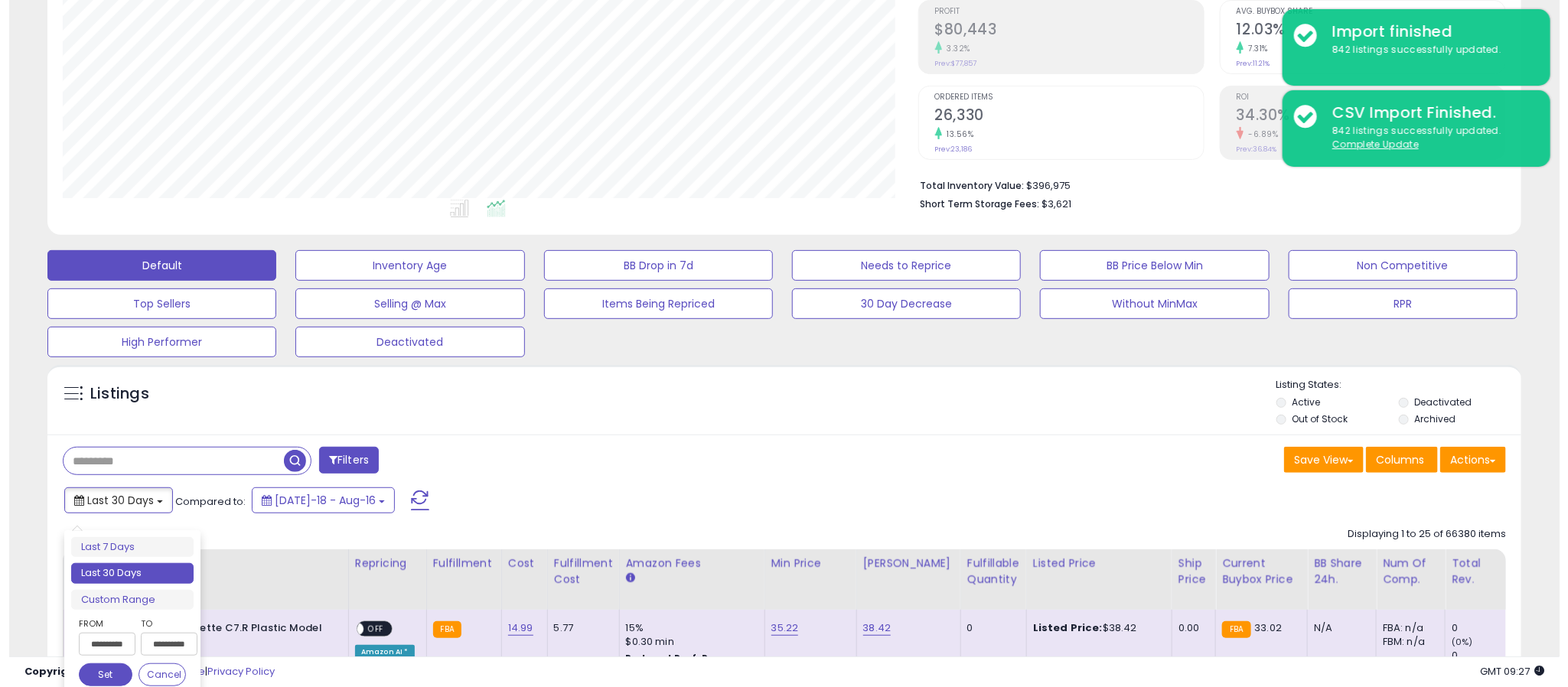
scroll to position [306, 0]
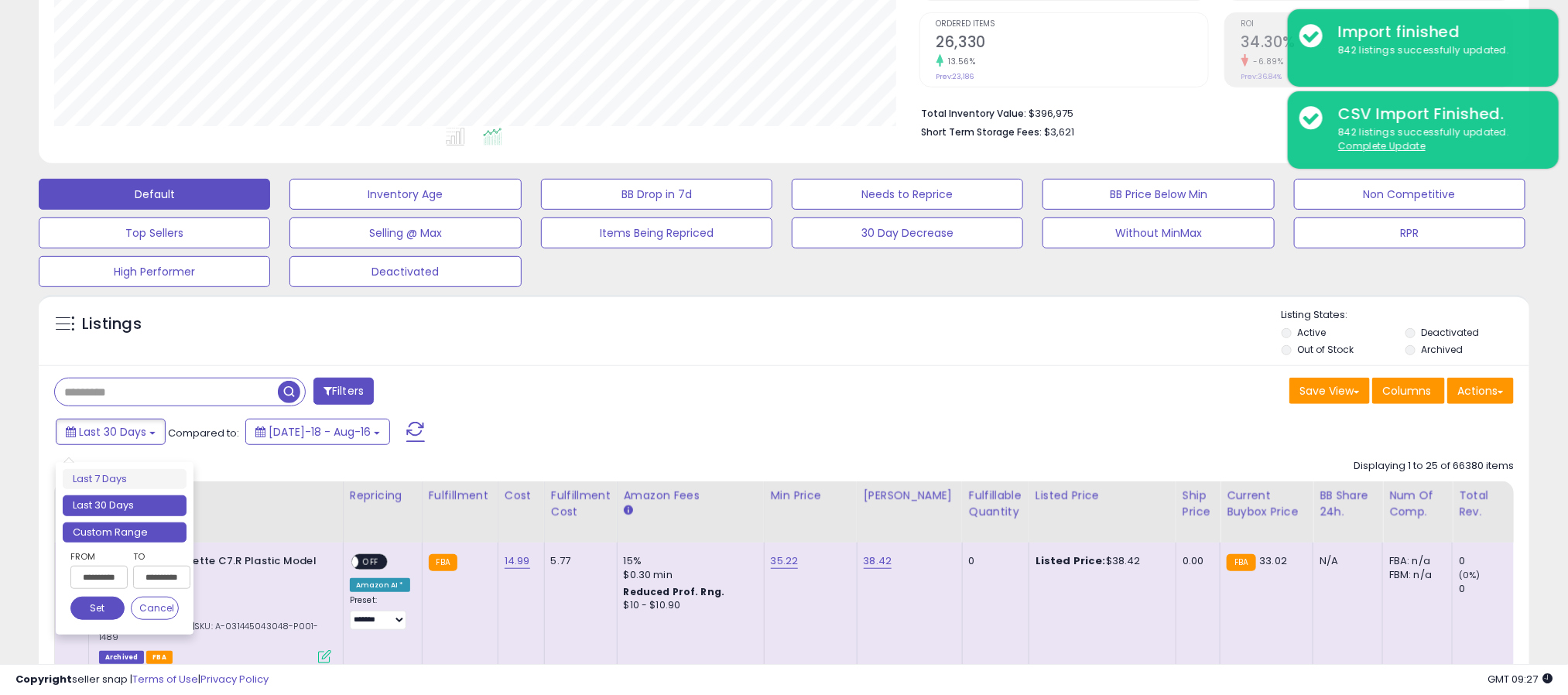
click at [114, 532] on li "Custom Range" at bounding box center [125, 533] width 124 height 21
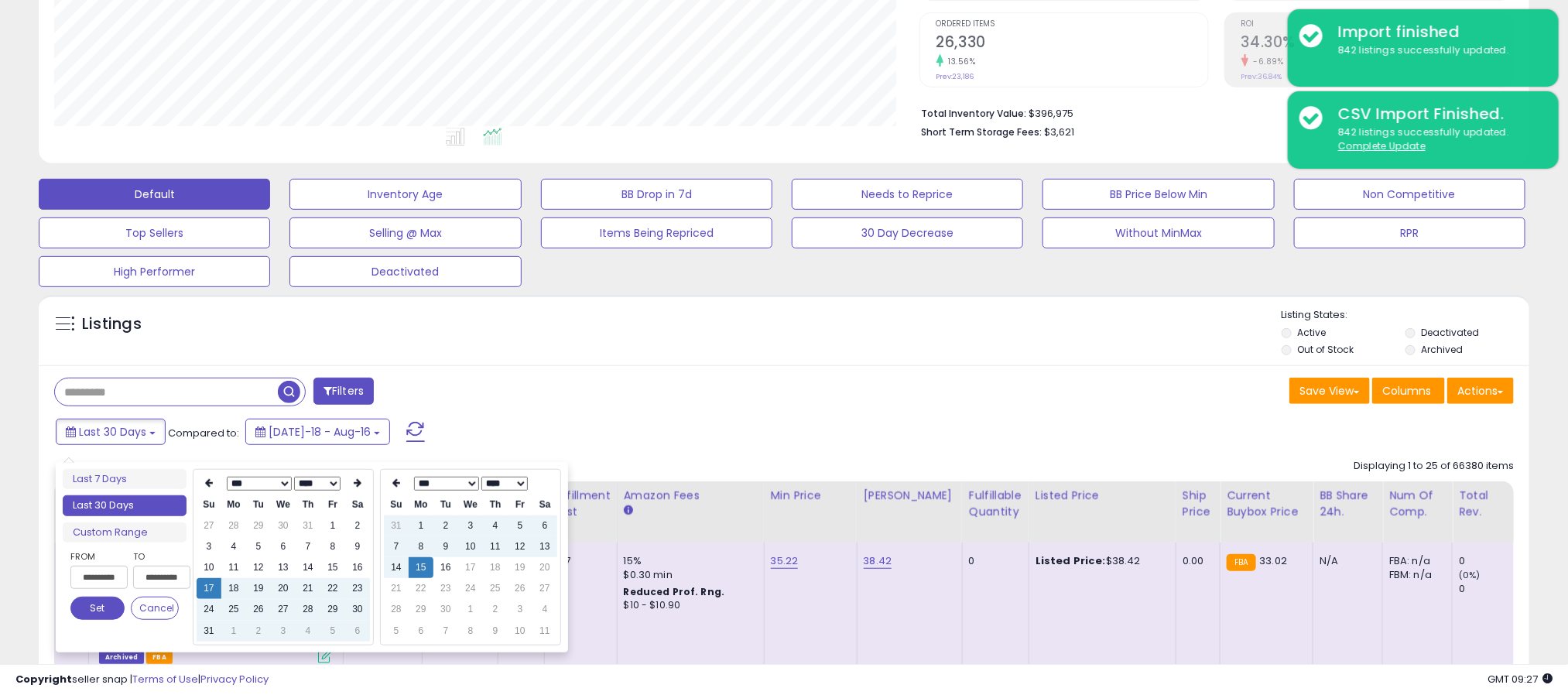
click at [283, 481] on select "*** *** *** *** *** *** *** *** ***" at bounding box center [258, 483] width 65 height 14
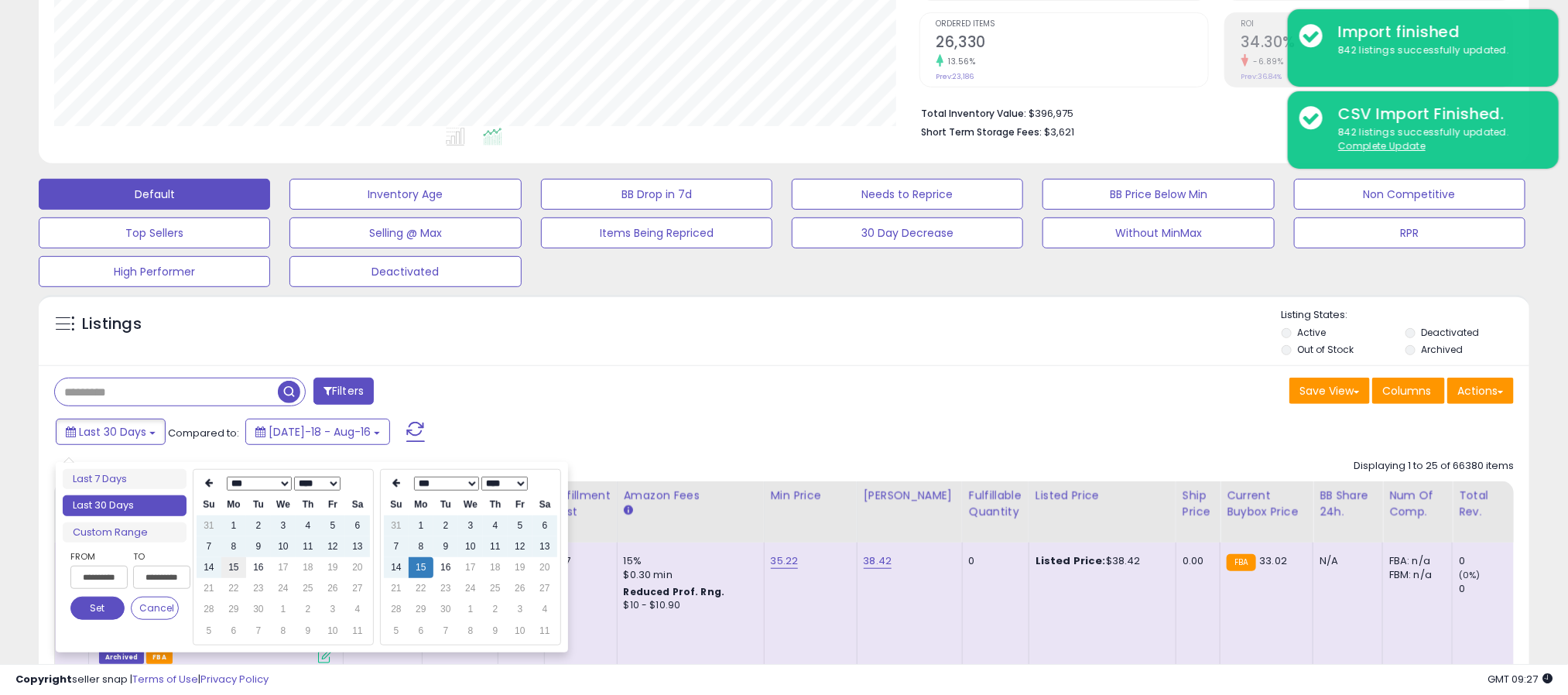
click at [235, 569] on td "15" at bounding box center [234, 568] width 25 height 21
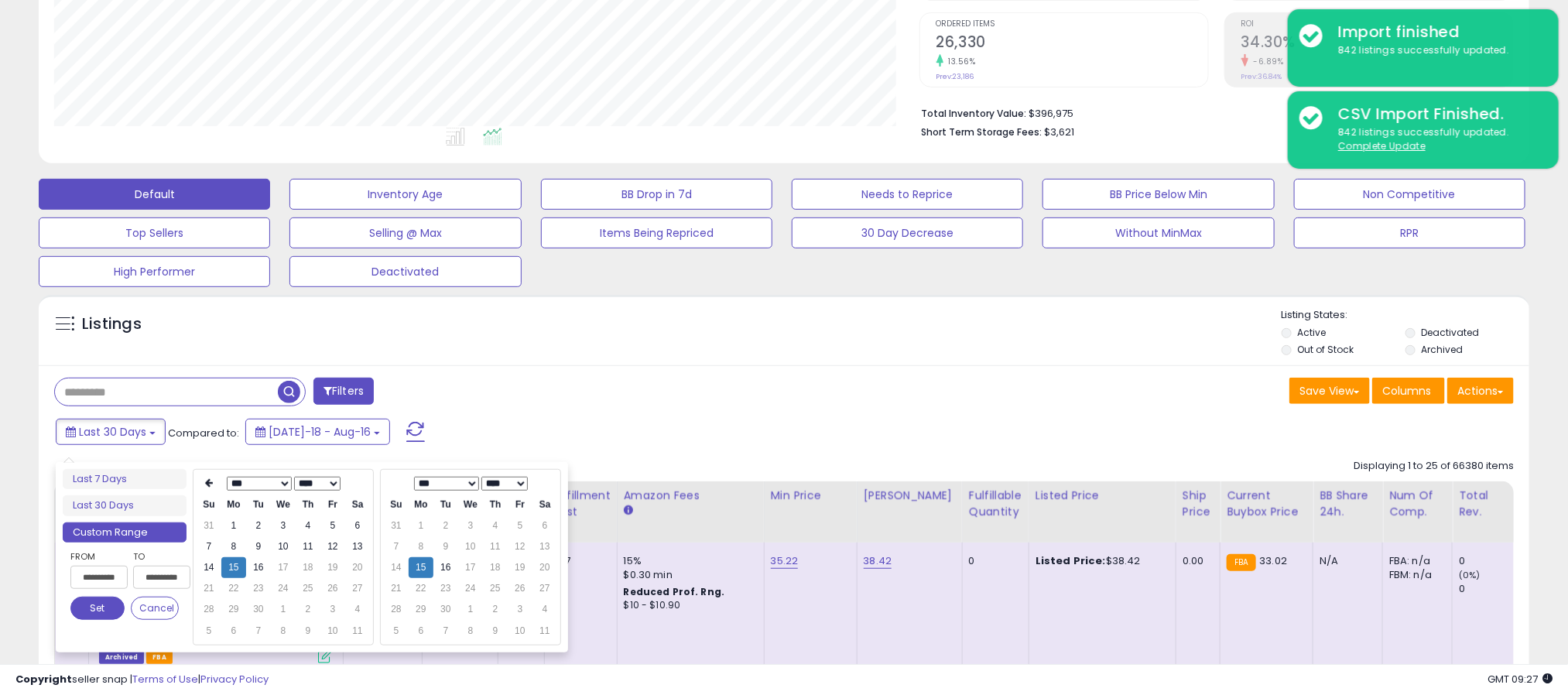
type input "**********"
click at [99, 607] on button "Set" at bounding box center [97, 608] width 54 height 23
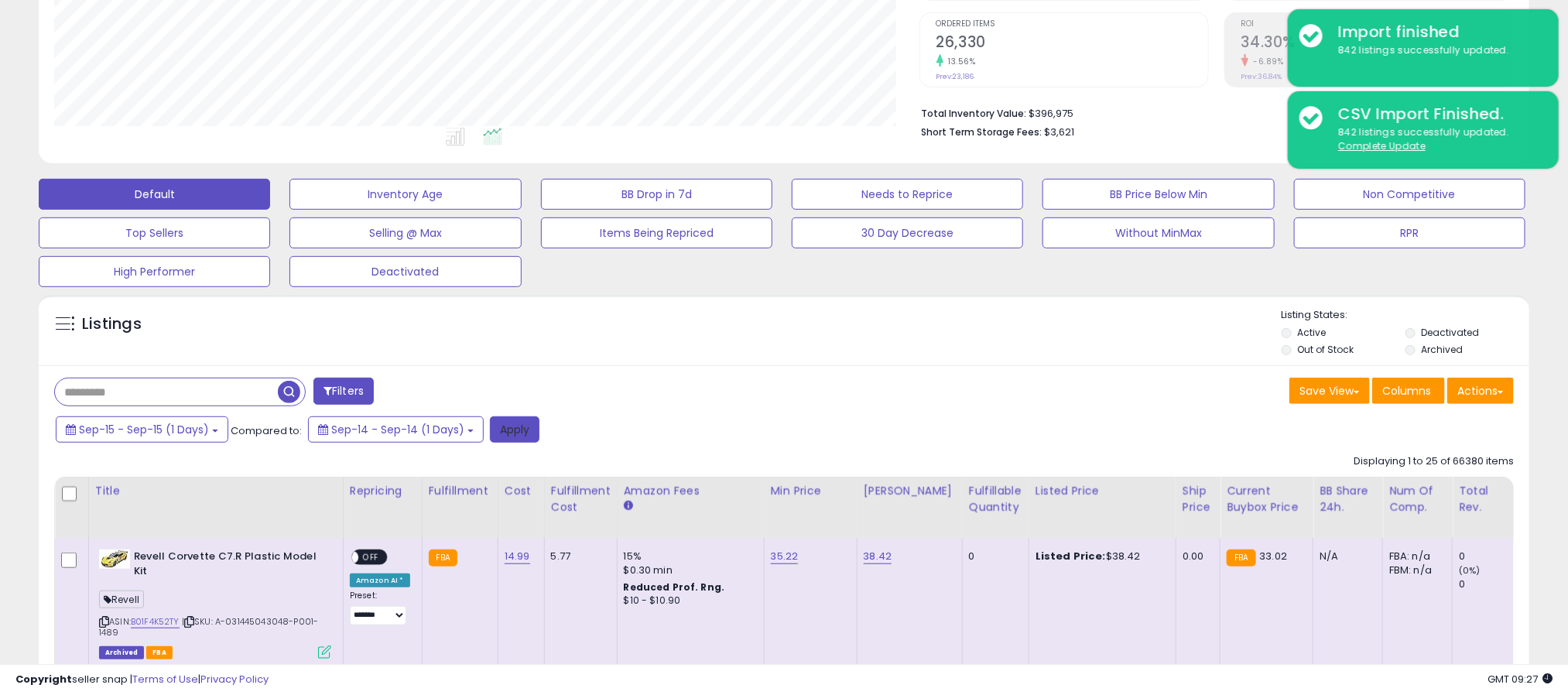
click at [502, 442] on button "Apply" at bounding box center [514, 430] width 49 height 27
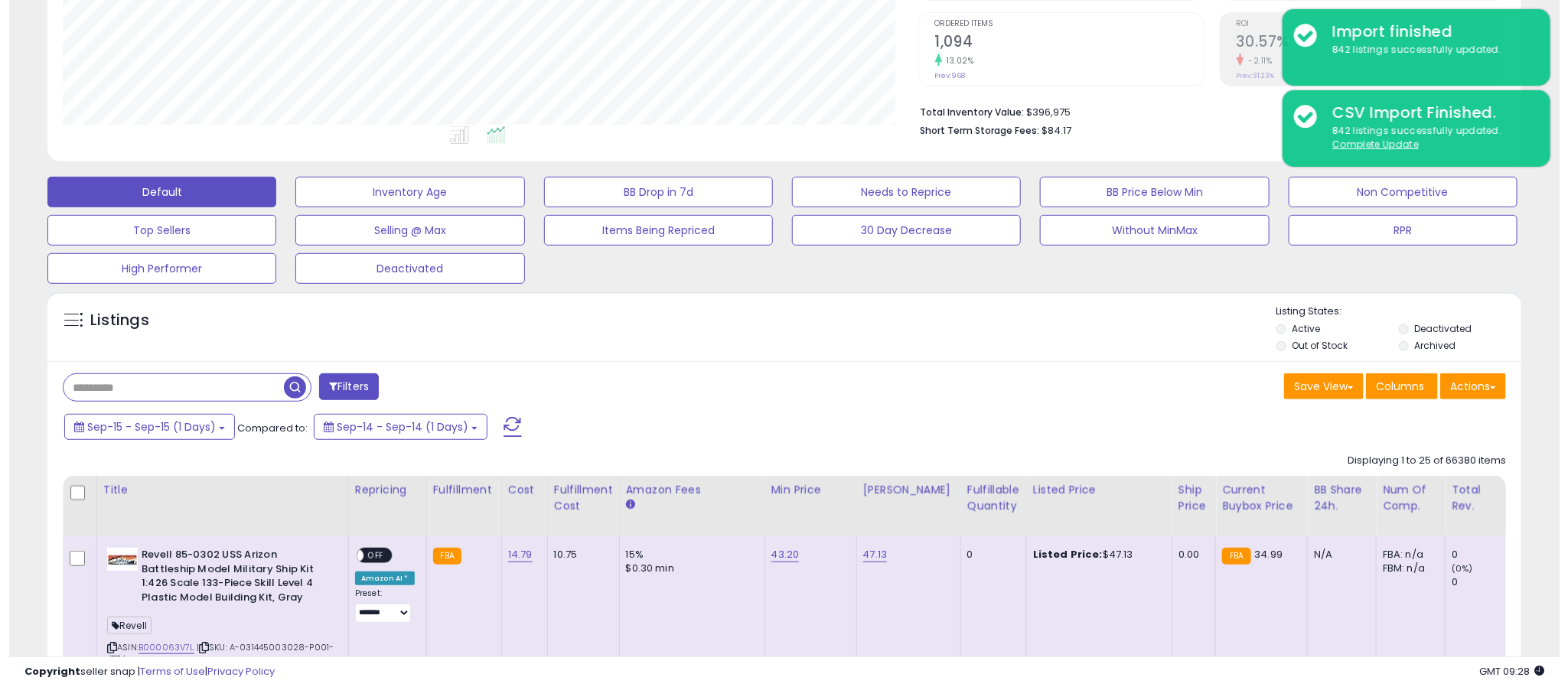
scroll to position [314, 856]
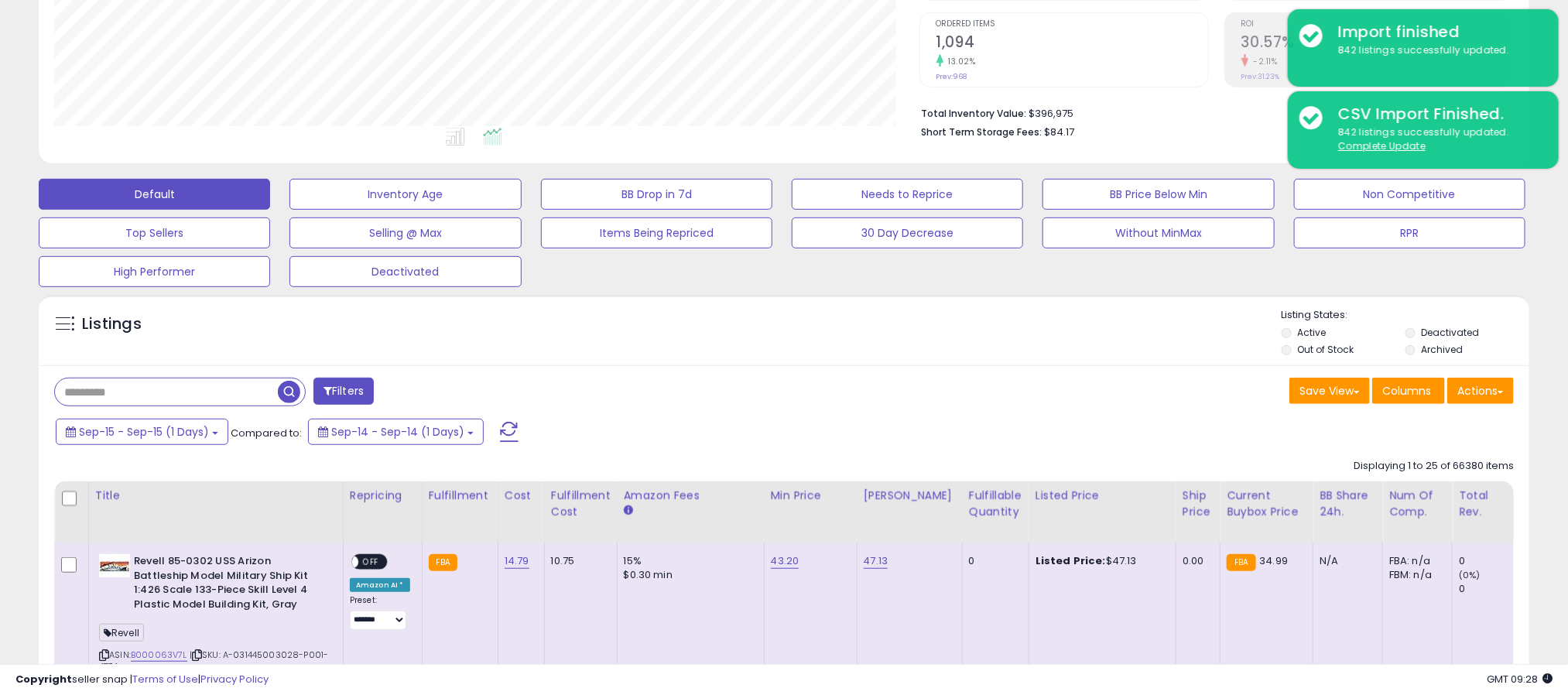
click at [351, 397] on button "Filters" at bounding box center [344, 391] width 61 height 27
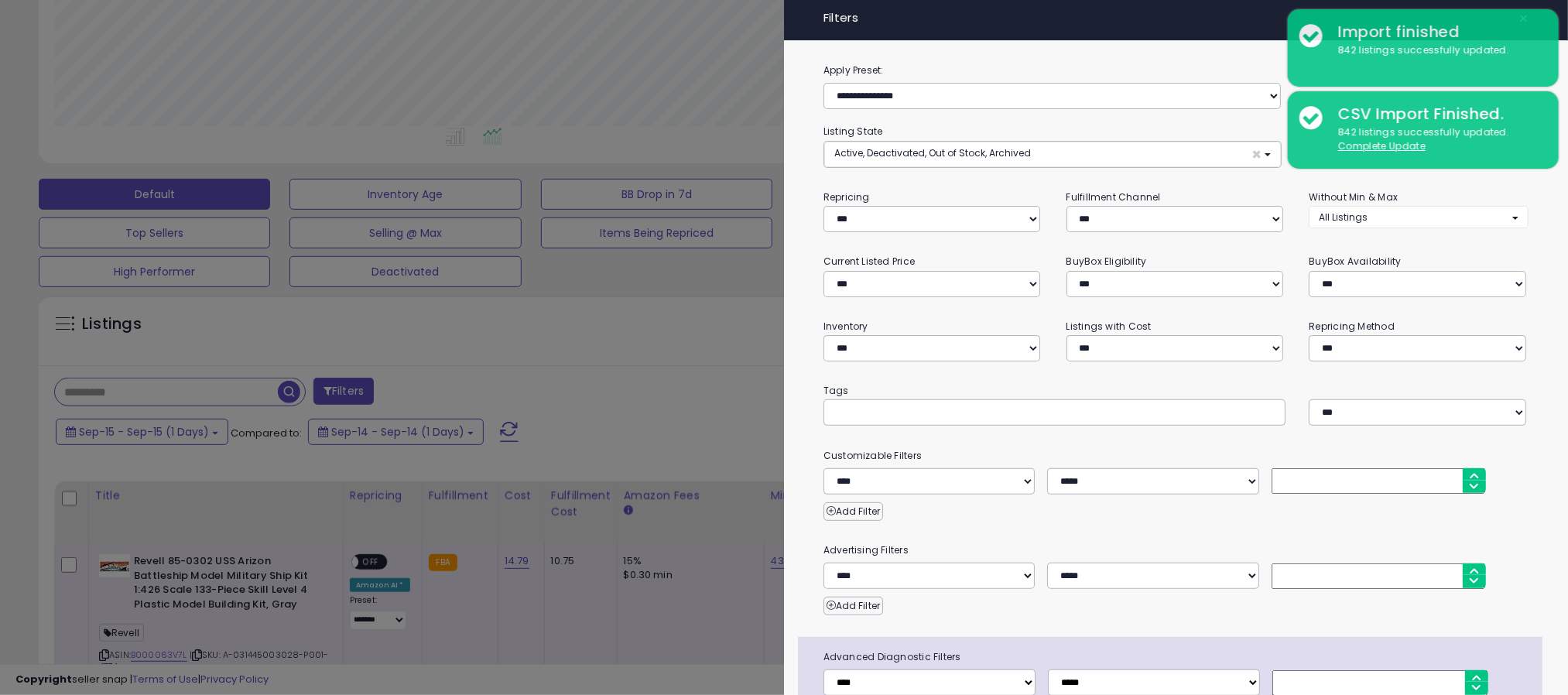
scroll to position [318, 875]
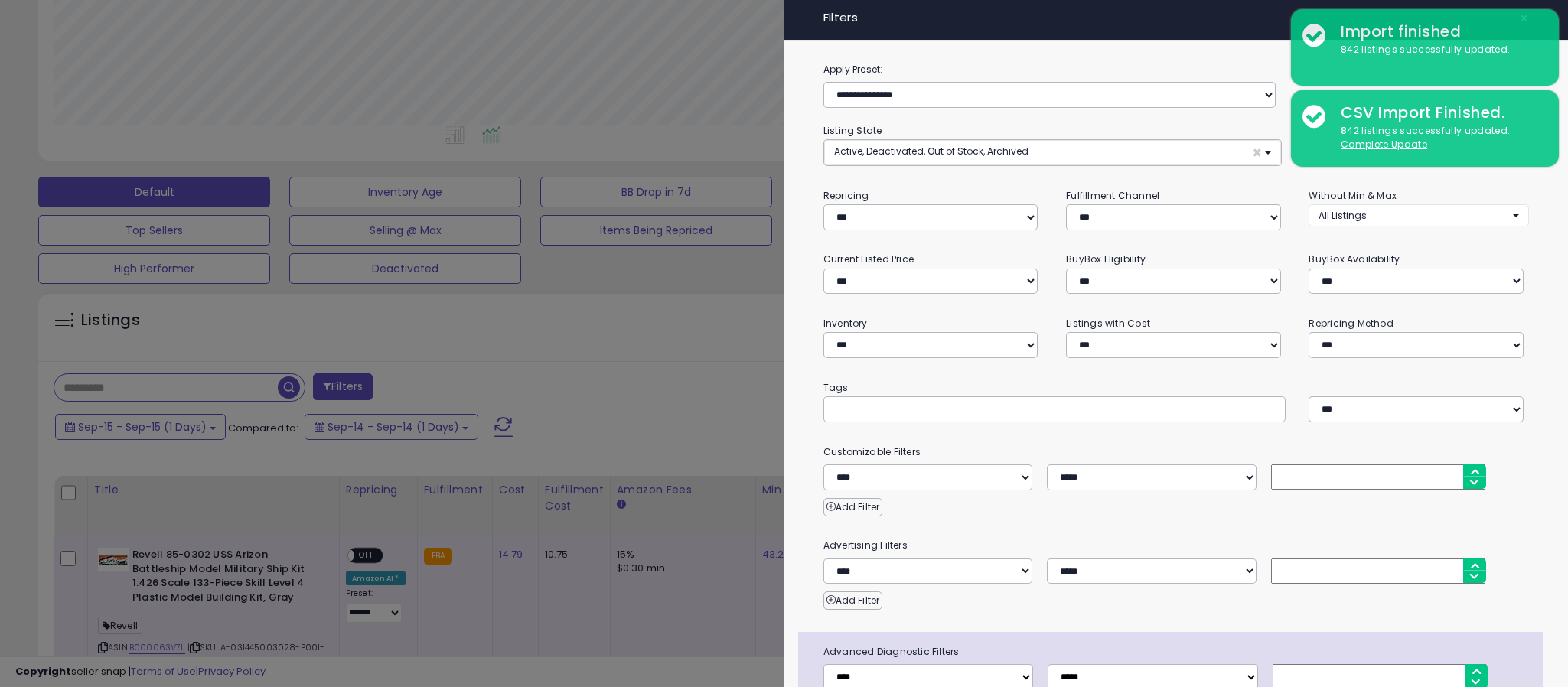
click at [650, 380] on div at bounding box center [784, 343] width 1568 height 687
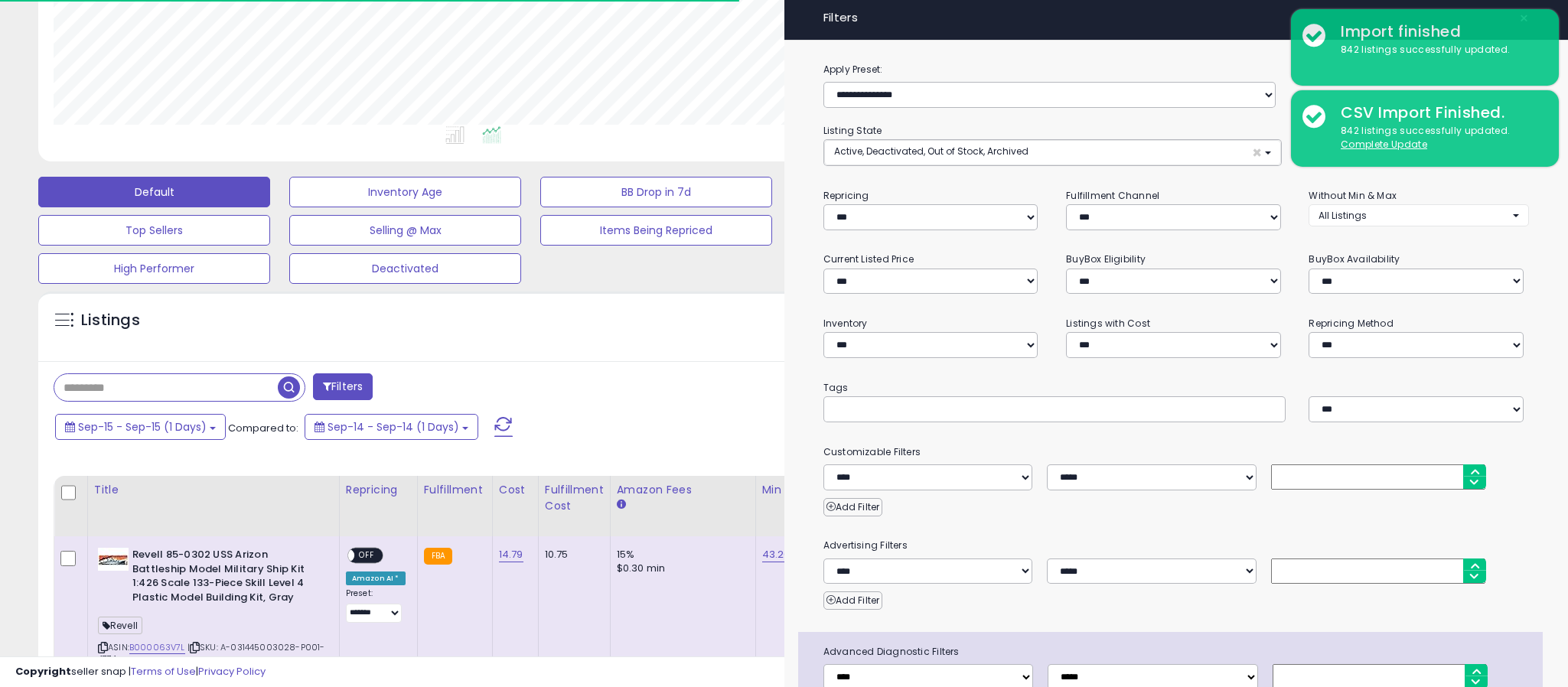
scroll to position [764945, 764235]
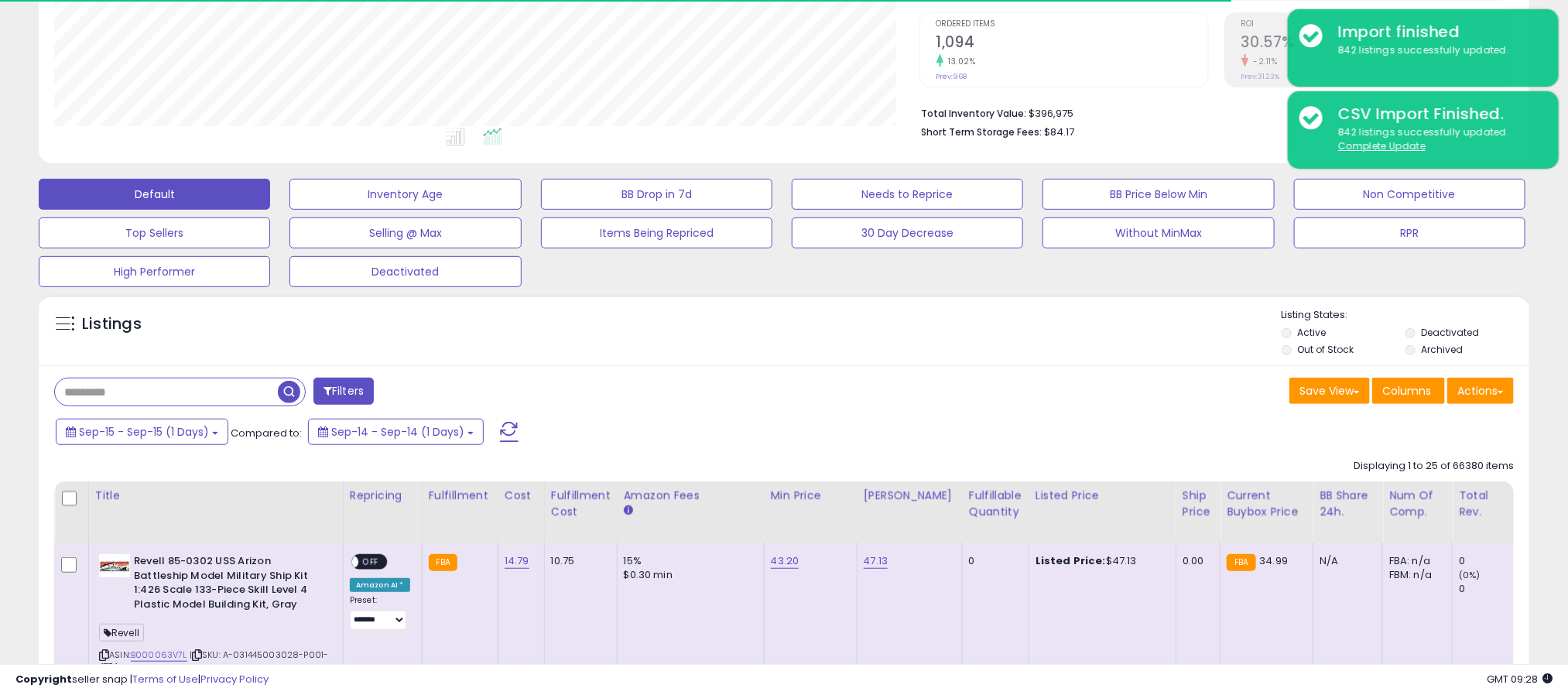
click at [347, 393] on button "Filters" at bounding box center [344, 391] width 61 height 27
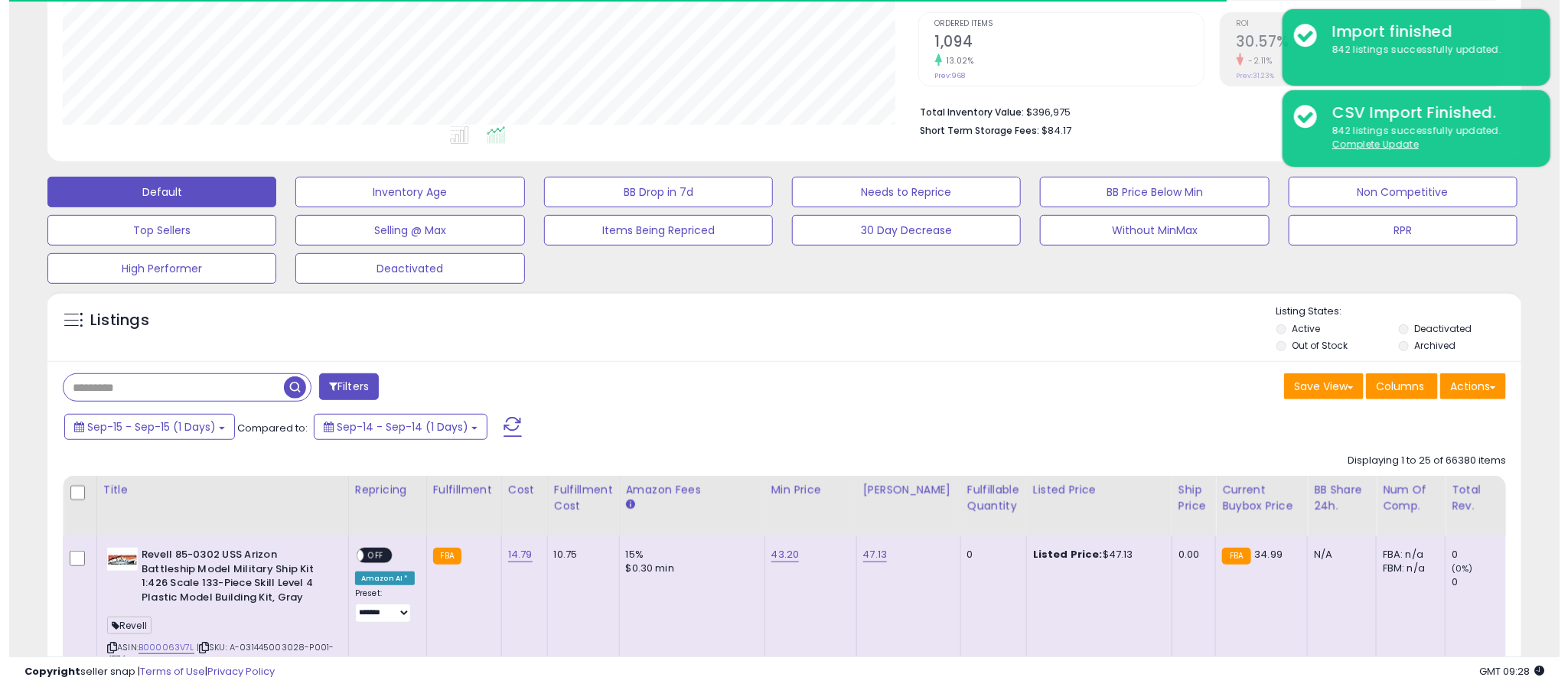
scroll to position [314, 865]
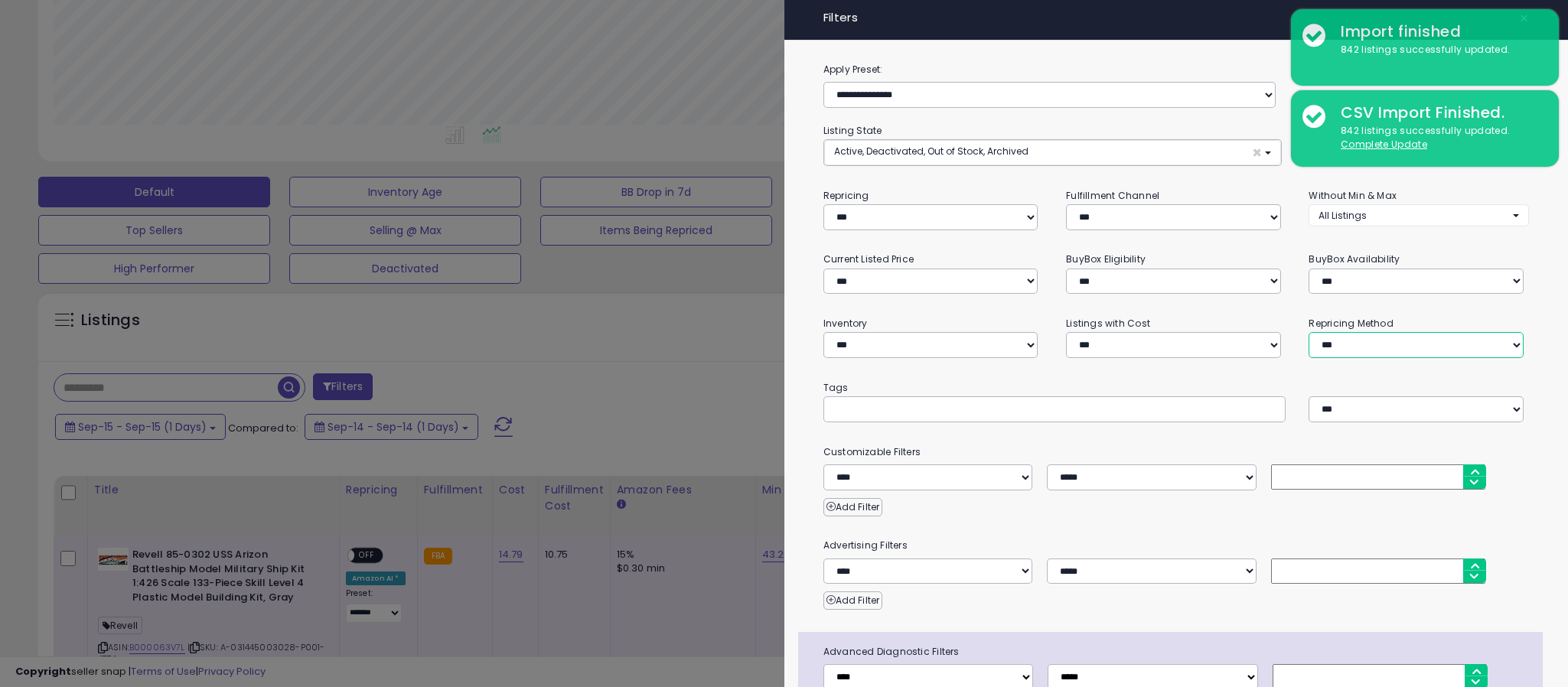
click at [1401, 346] on select "**********" at bounding box center [1415, 345] width 215 height 26
click at [1308, 332] on select "**********" at bounding box center [1415, 345] width 215 height 26
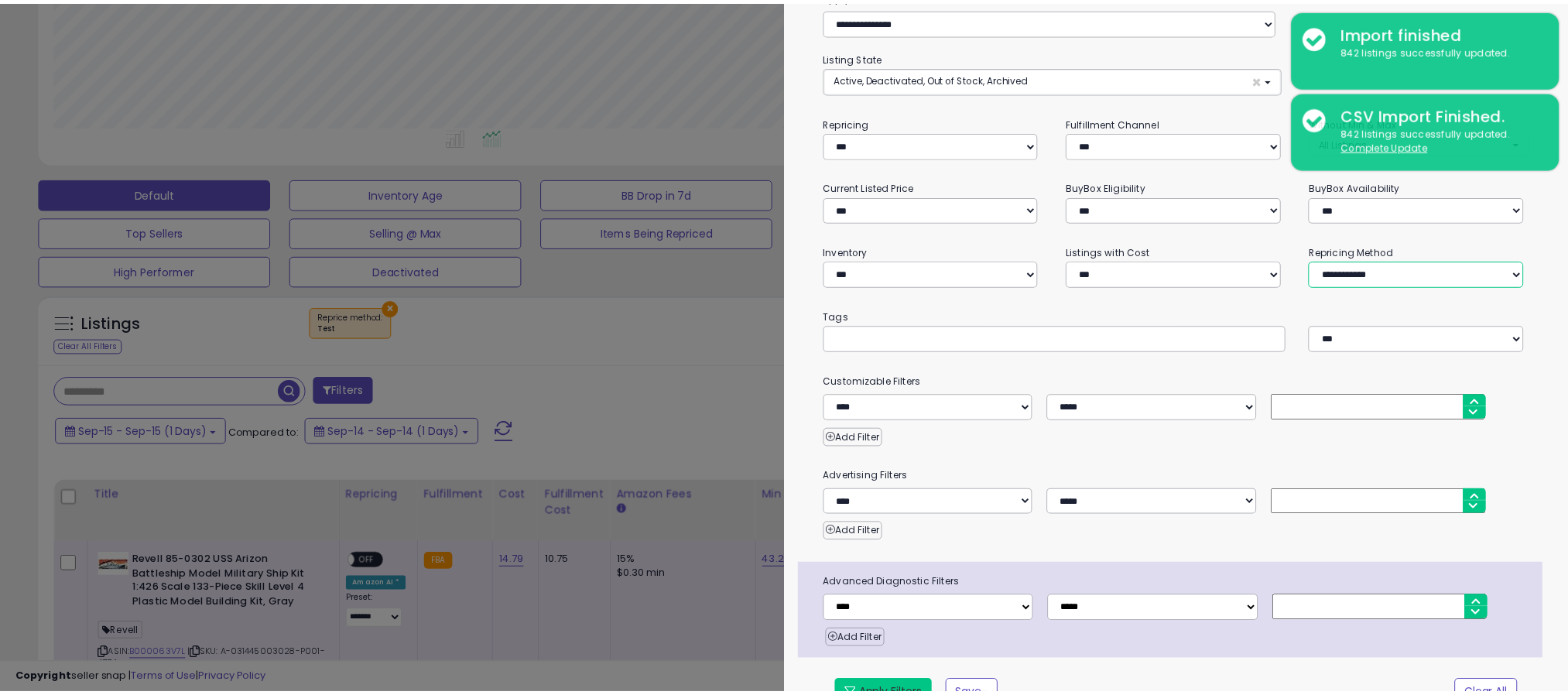
scroll to position [110, 0]
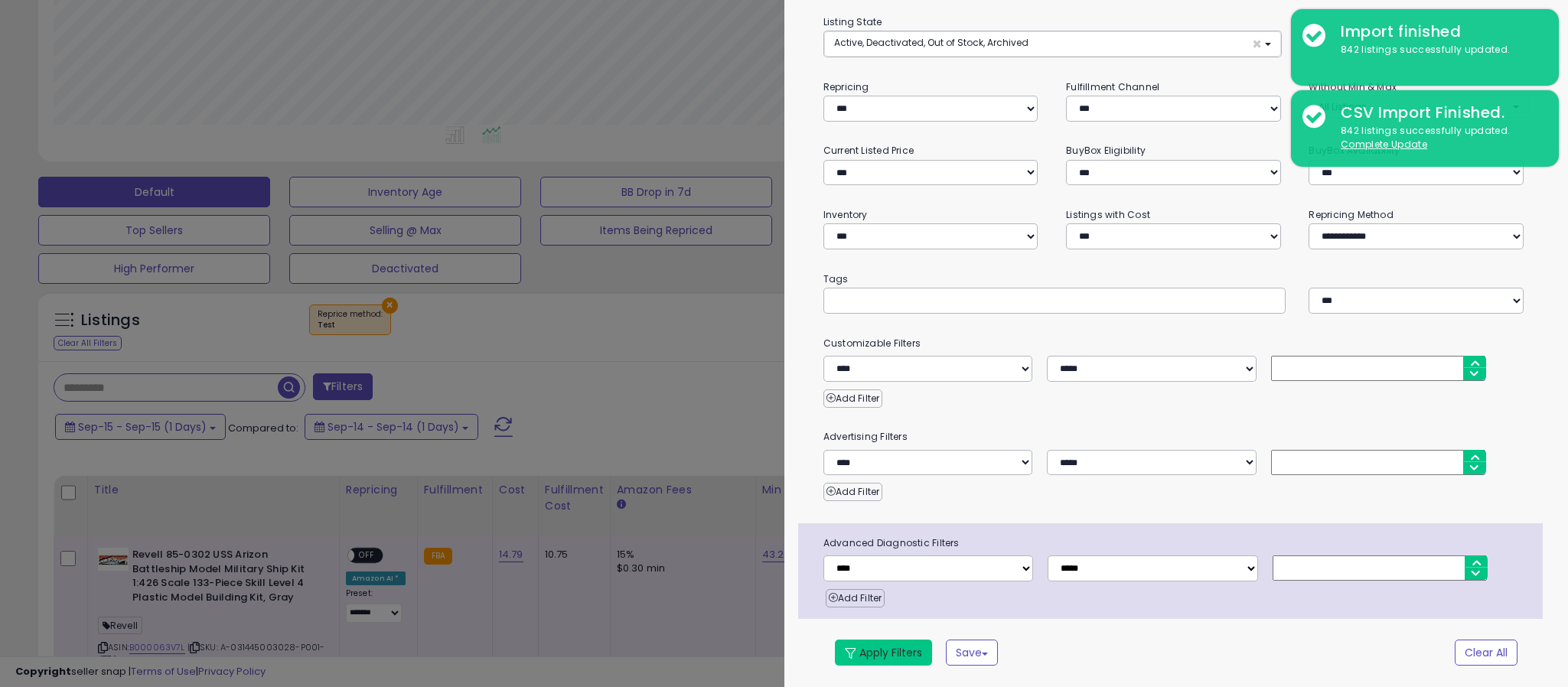
click at [888, 652] on button "Apply Filters" at bounding box center [884, 653] width 98 height 26
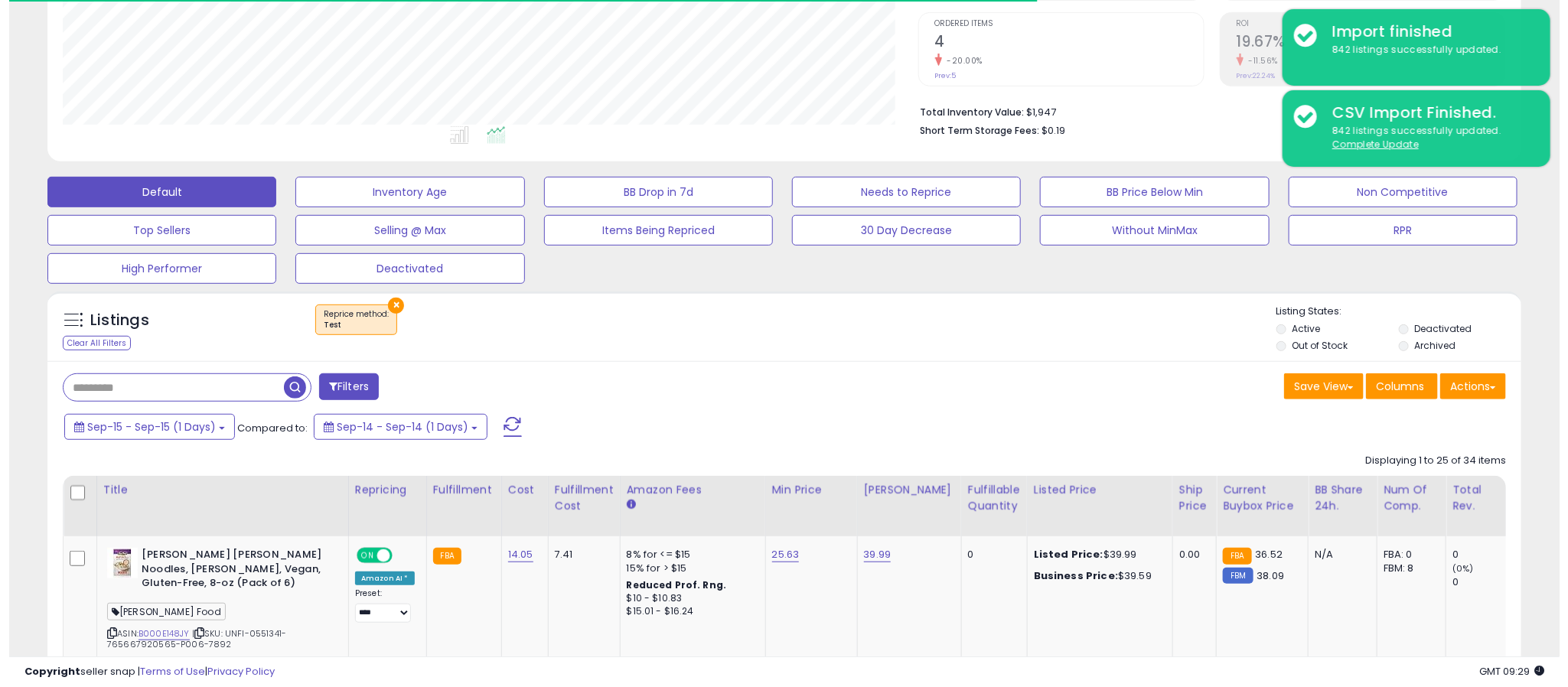
scroll to position [314, 856]
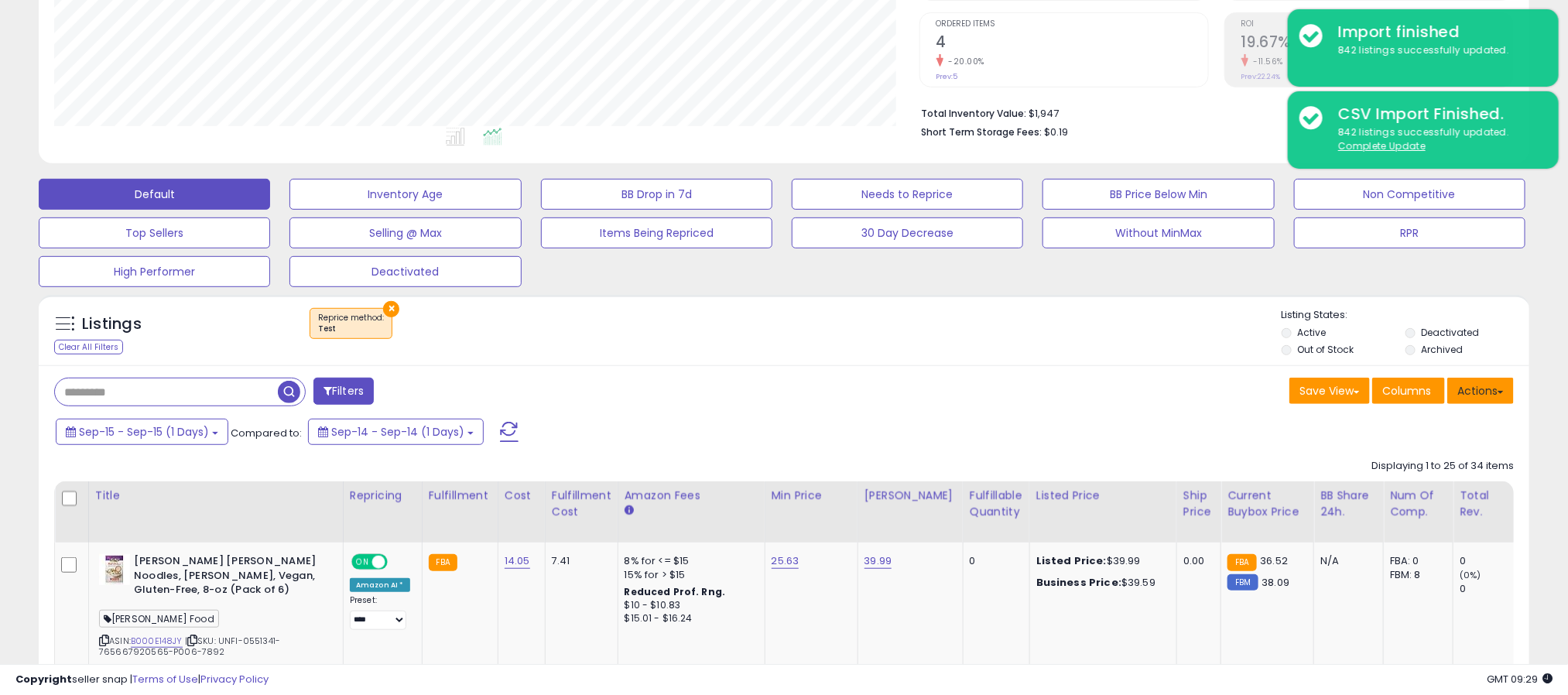
click at [1479, 392] on button "Actions" at bounding box center [1480, 391] width 66 height 27
click at [1174, 432] on div "Sep-15 - Sep-15 (1 Days) Compared to: Sep-14 - Sep-14 (1 Days)" at bounding box center [781, 434] width 1482 height 35
click at [1494, 395] on button "Actions" at bounding box center [1480, 391] width 66 height 27
click at [1437, 495] on link "Export All Columns" at bounding box center [1418, 489] width 170 height 24
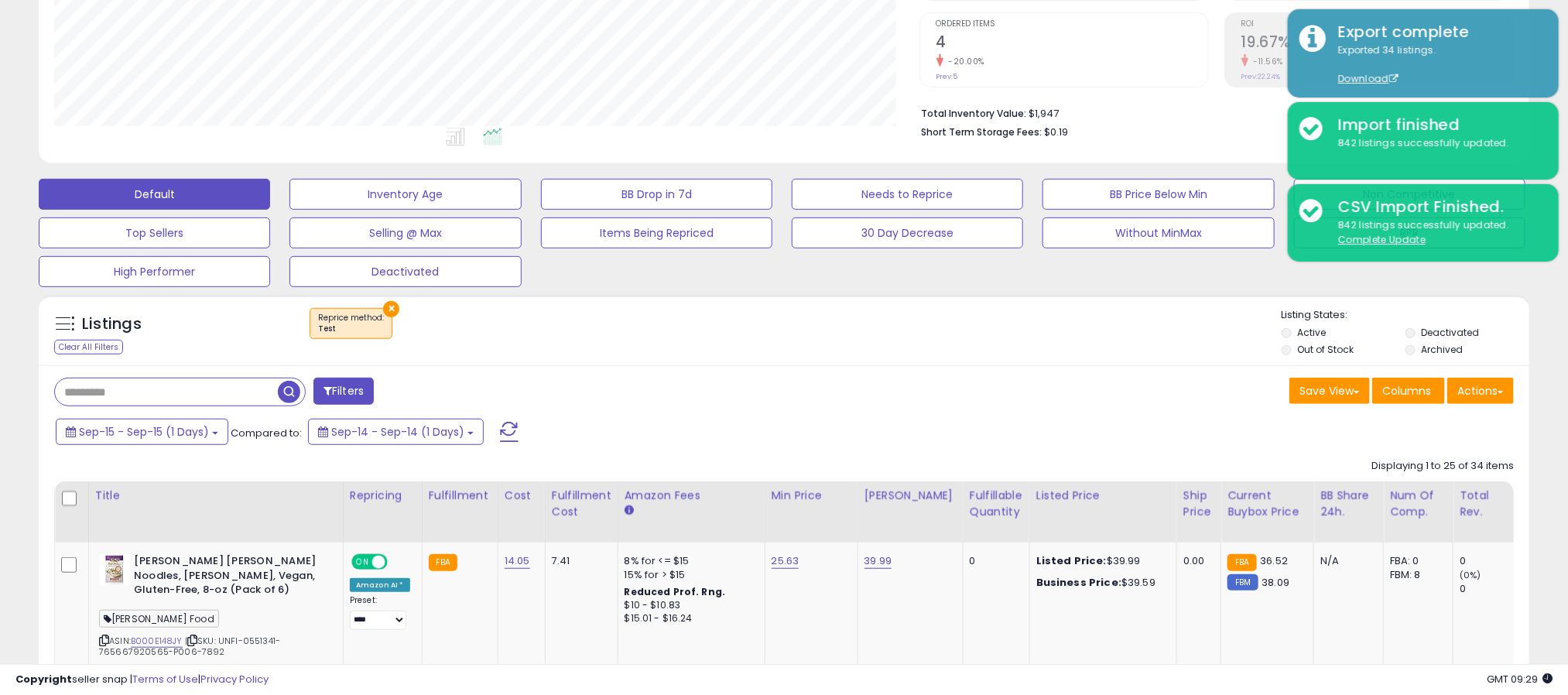
drag, startPoint x: 797, startPoint y: 391, endPoint x: 670, endPoint y: 384, distance: 127.2
click at [797, 391] on div "Save View Save As New View Update Current View Columns Actions Import Export Vi…" at bounding box center [1154, 392] width 742 height 30
click at [386, 307] on button "×" at bounding box center [391, 309] width 16 height 16
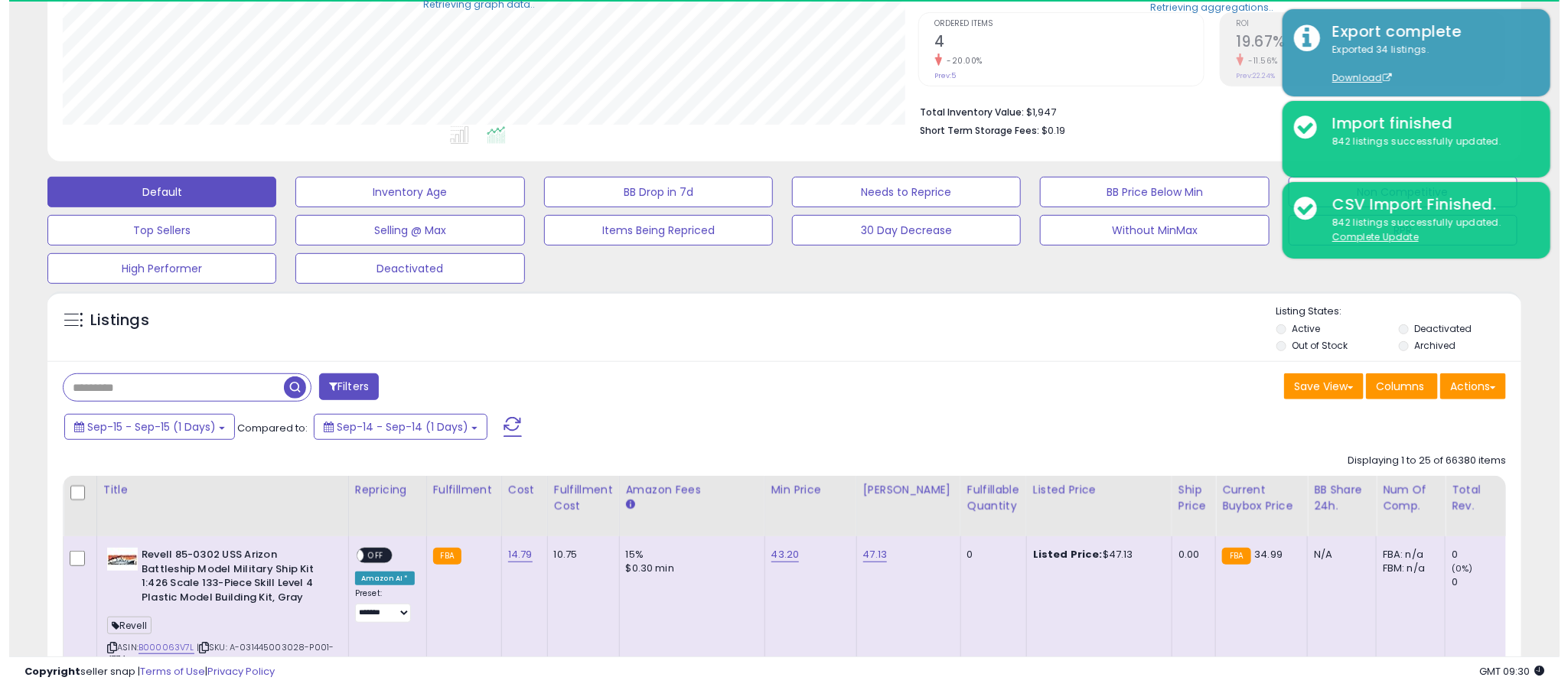
scroll to position [764945, 764235]
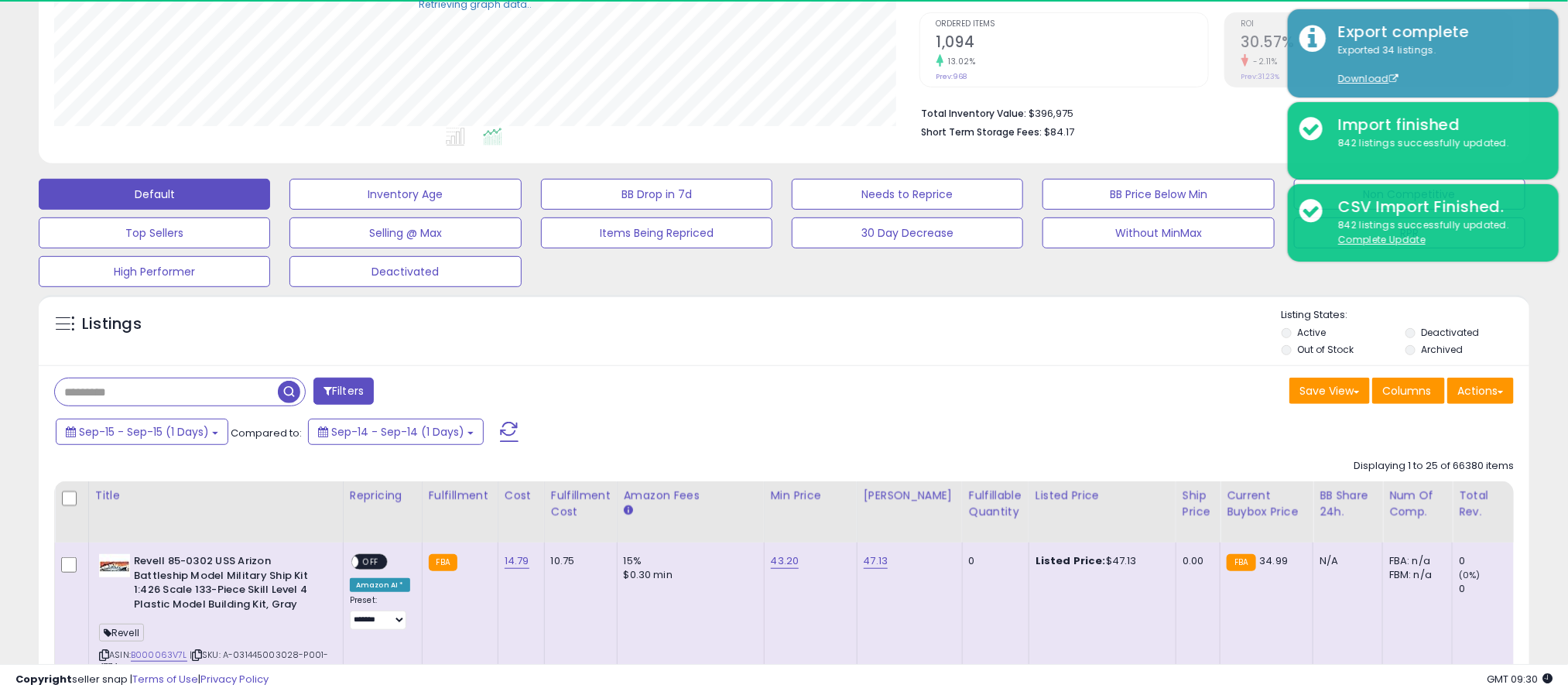
click at [353, 400] on button "Filters" at bounding box center [344, 391] width 61 height 27
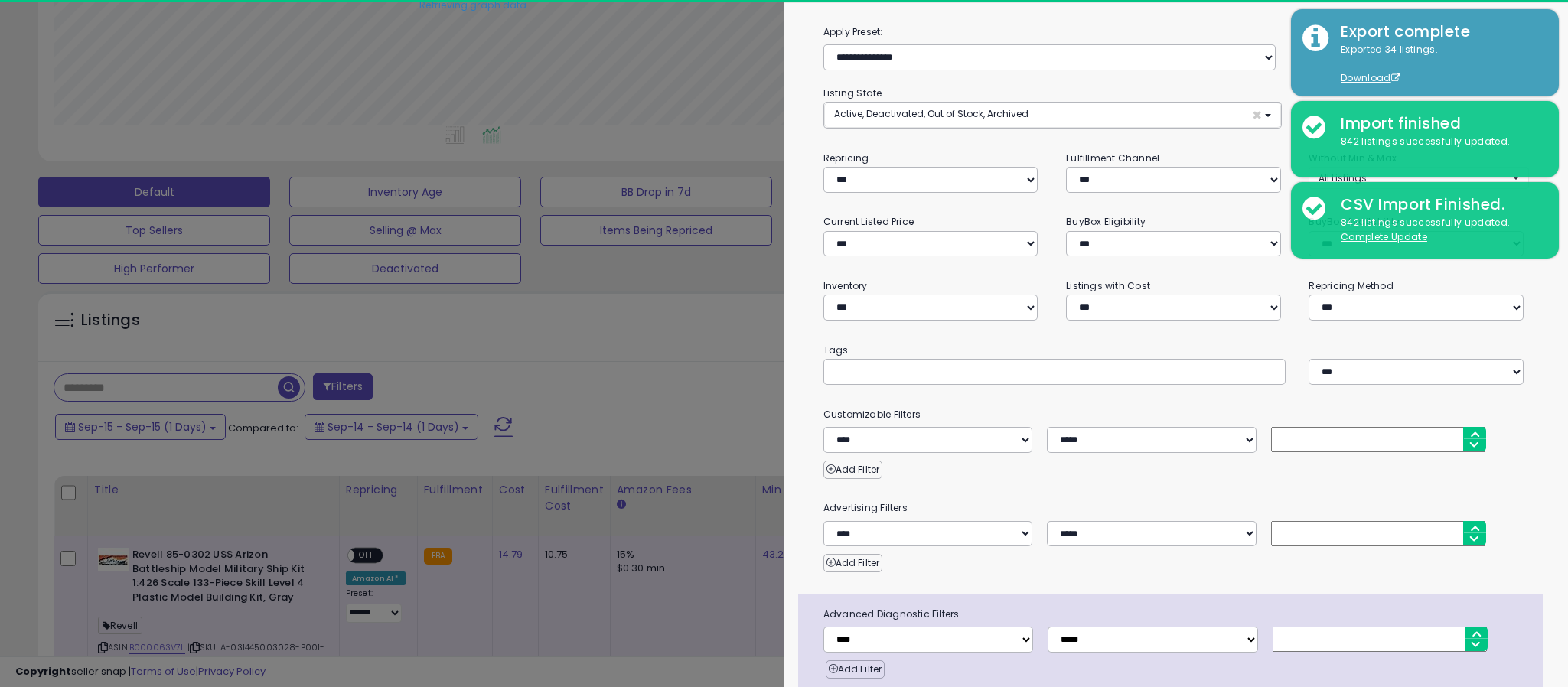
scroll to position [0, 0]
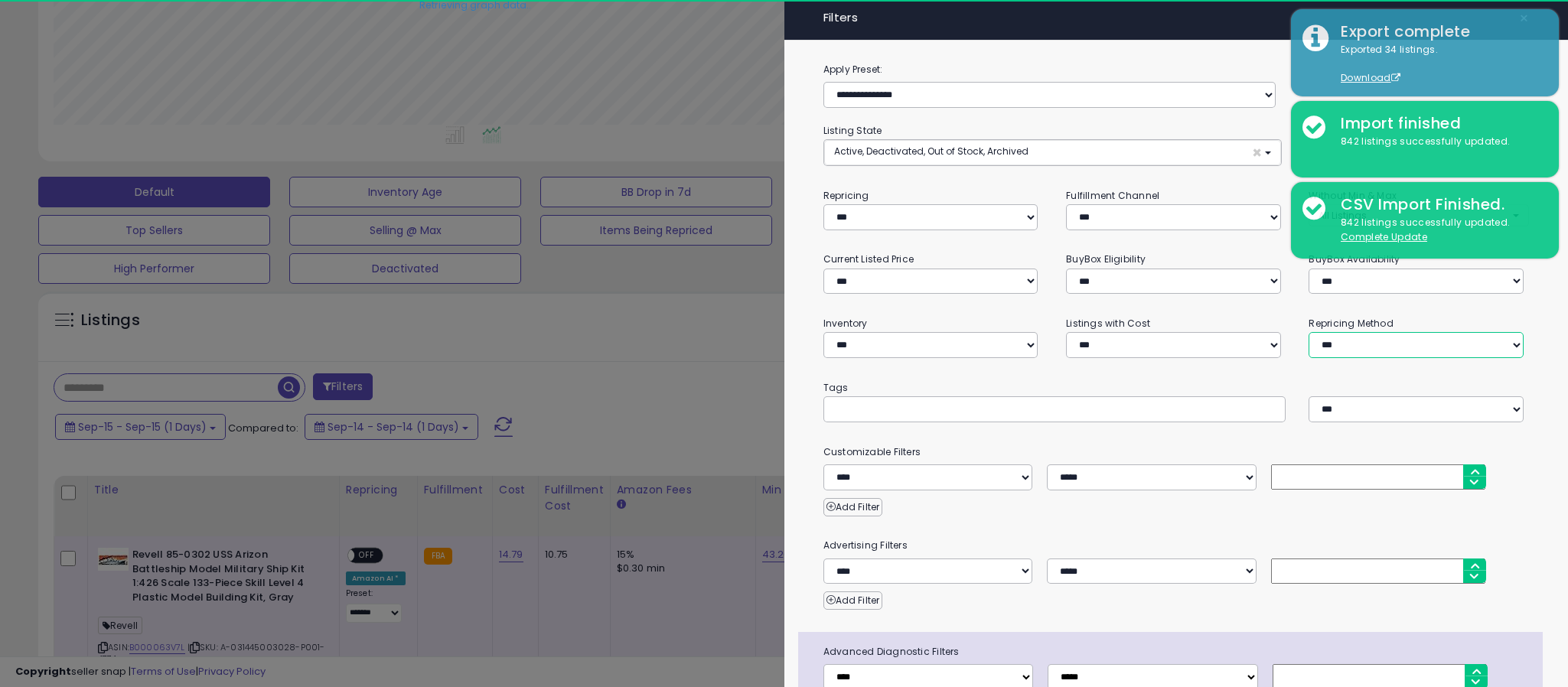
click at [1355, 346] on select "**********" at bounding box center [1415, 345] width 215 height 26
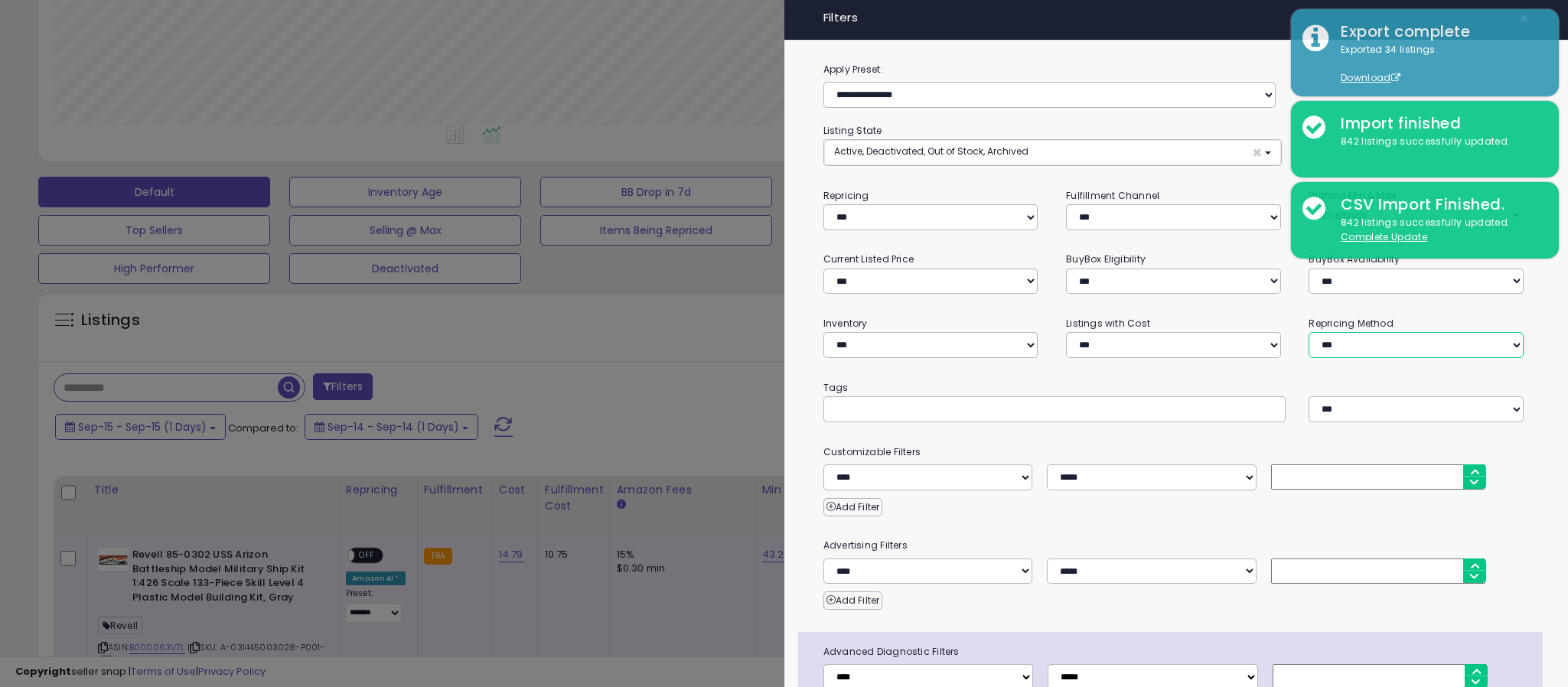
select select "**********"
click at [1308, 332] on select "**********" at bounding box center [1415, 345] width 215 height 26
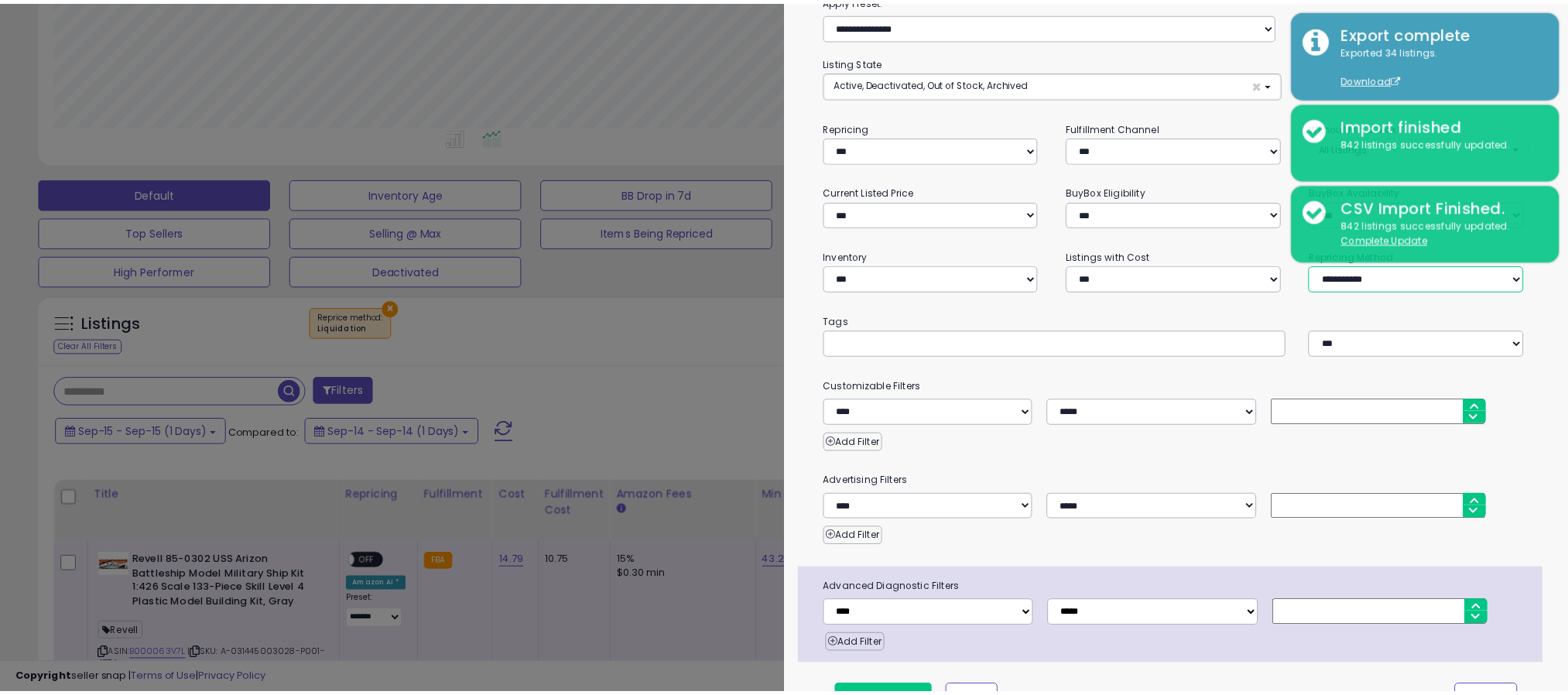
scroll to position [110, 0]
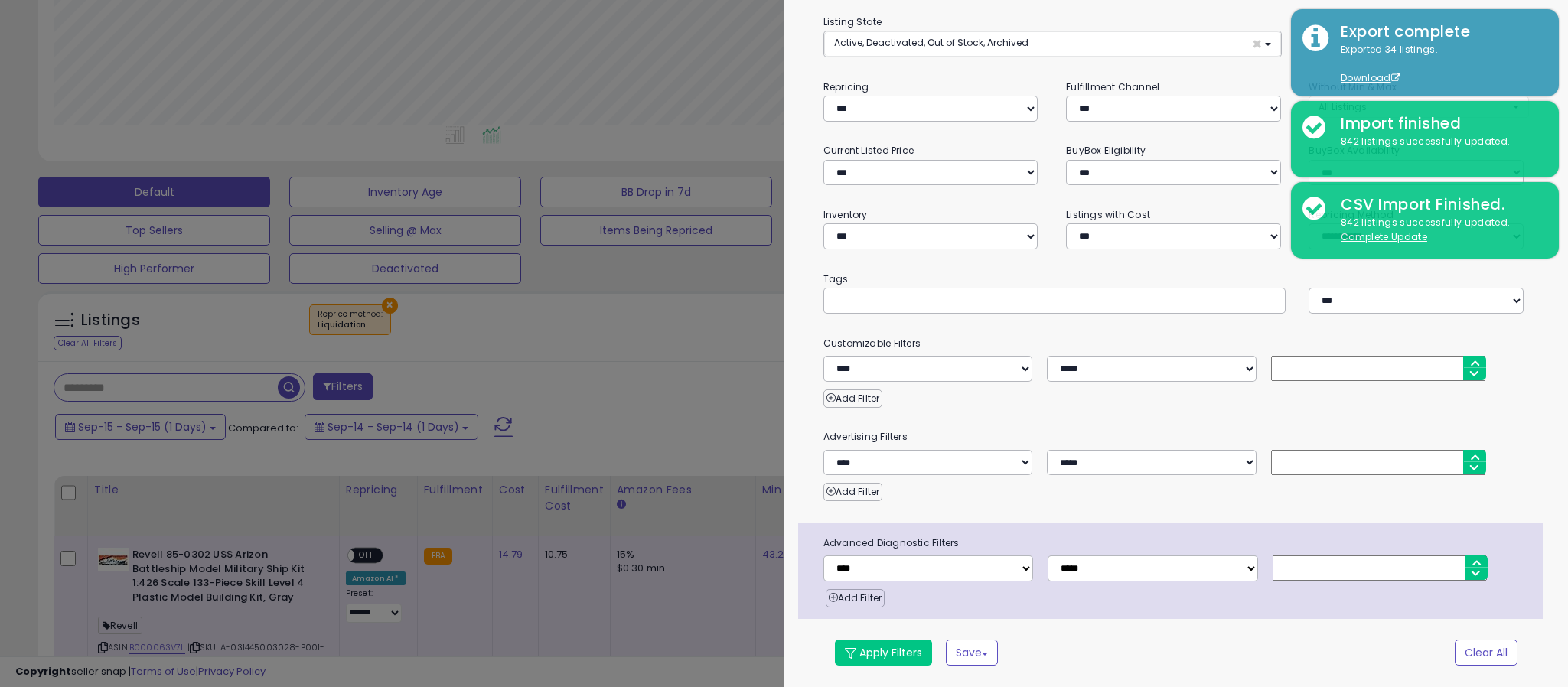
click at [873, 668] on div "**********" at bounding box center [1176, 320] width 784 height 735
click at [881, 646] on button "Apply Filters" at bounding box center [884, 653] width 98 height 26
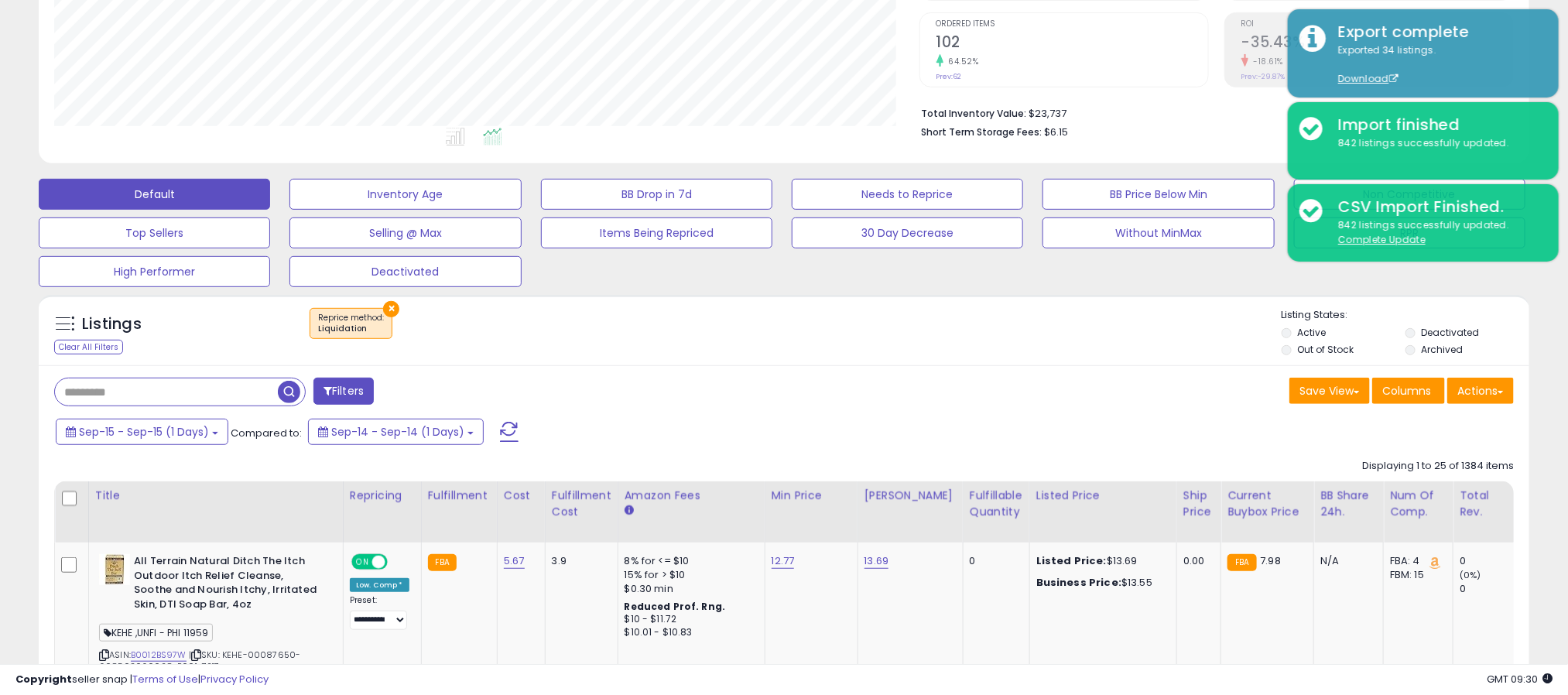
scroll to position [318, 866]
click at [1488, 396] on button "Actions" at bounding box center [1480, 391] width 66 height 27
click at [1414, 490] on link "Export All Columns" at bounding box center [1418, 489] width 170 height 24
